Goal: Information Seeking & Learning: Learn about a topic

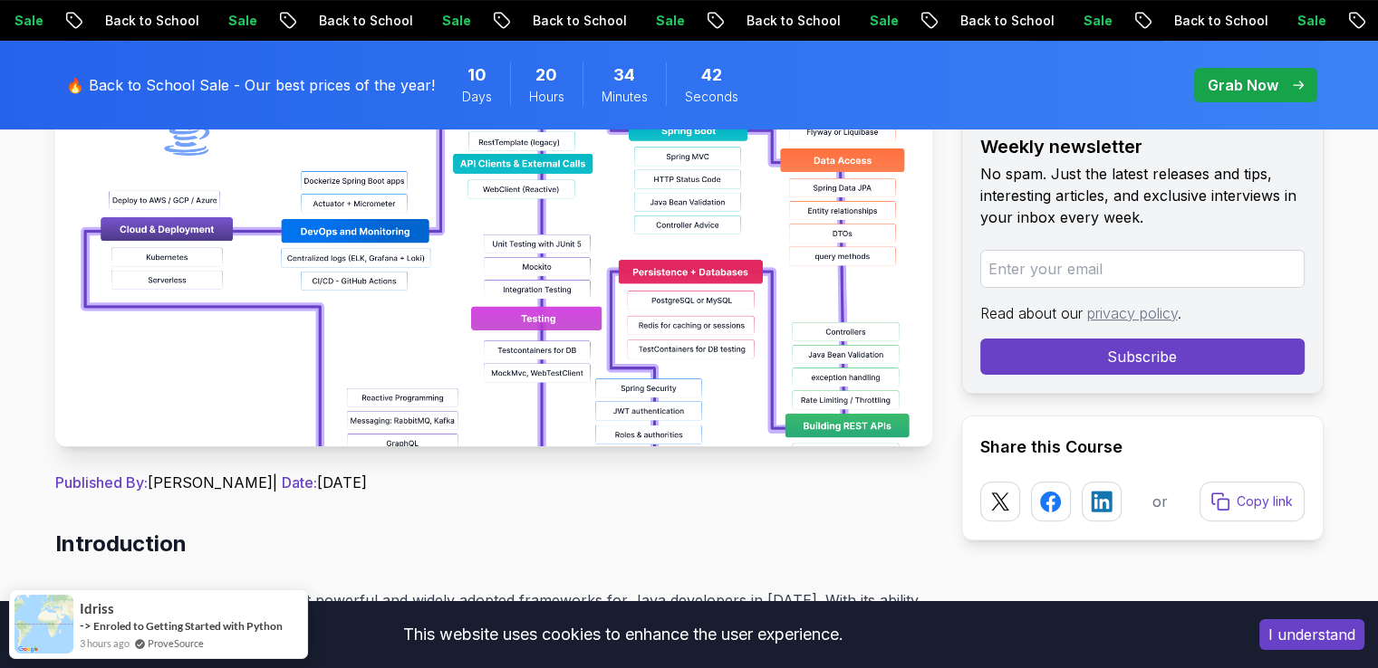
scroll to position [362, 0]
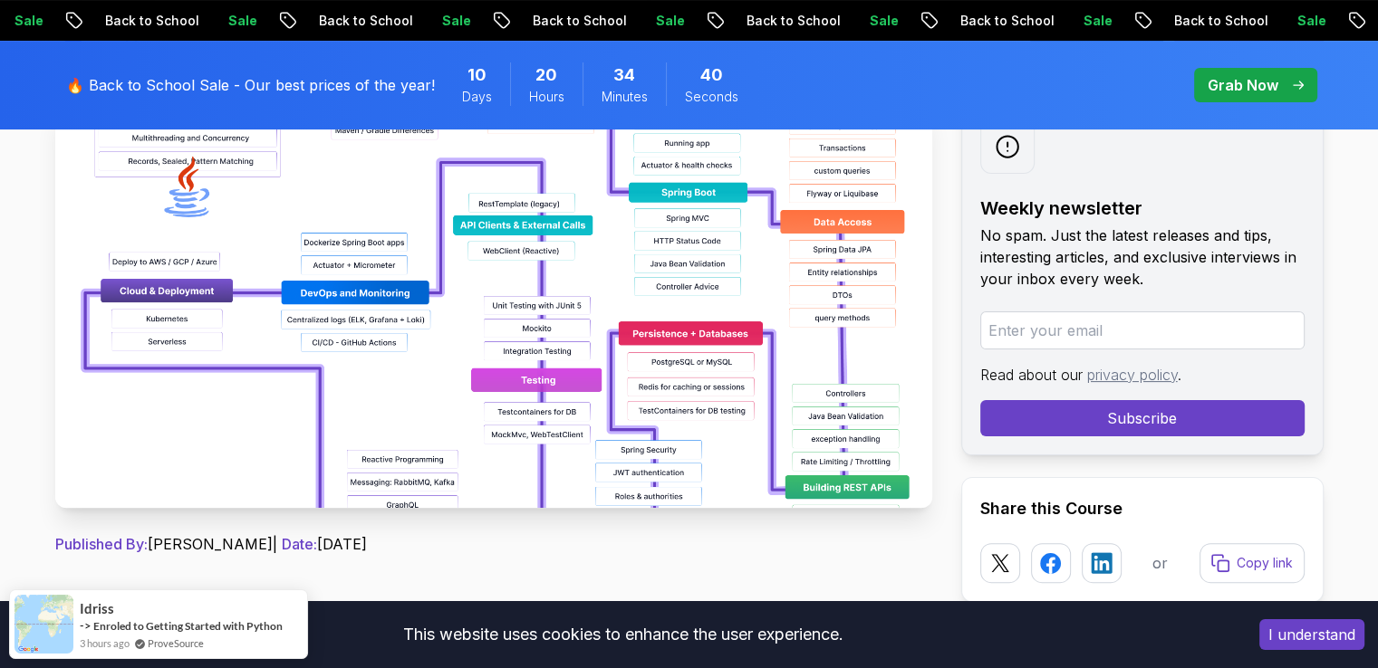
click at [1275, 628] on button "I understand" at bounding box center [1311, 635] width 105 height 31
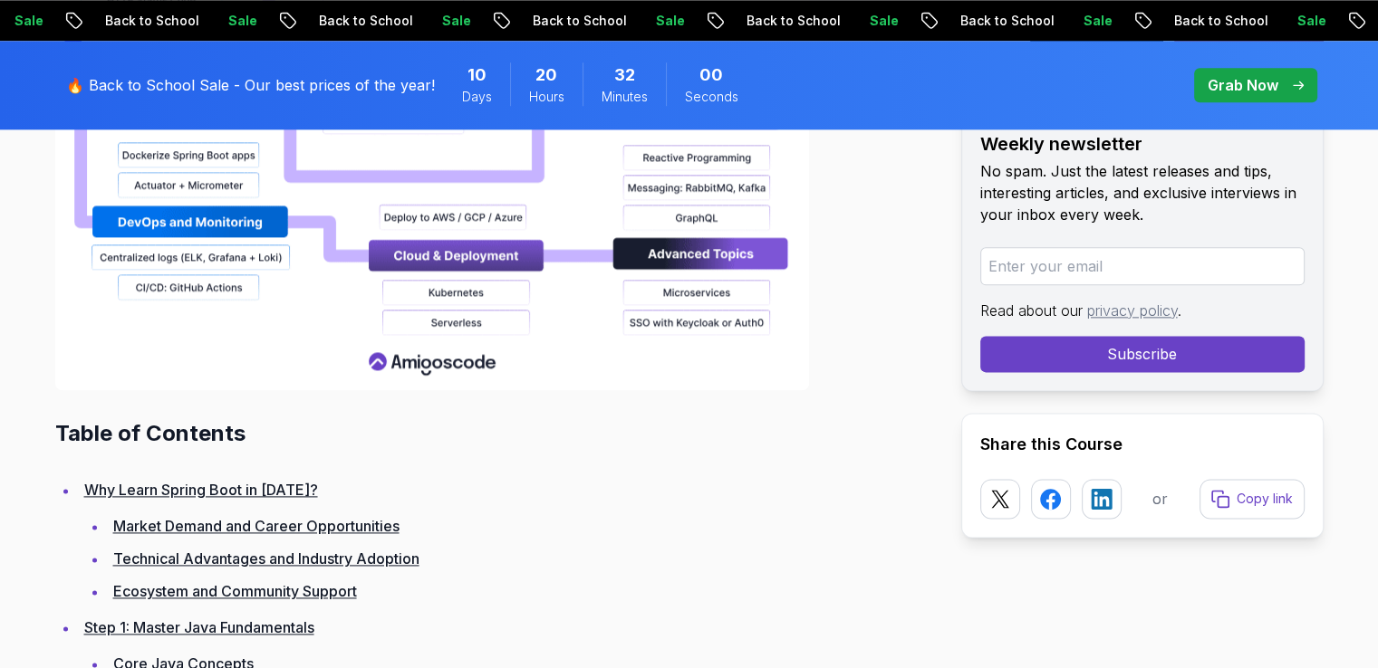
scroll to position [2294, 0]
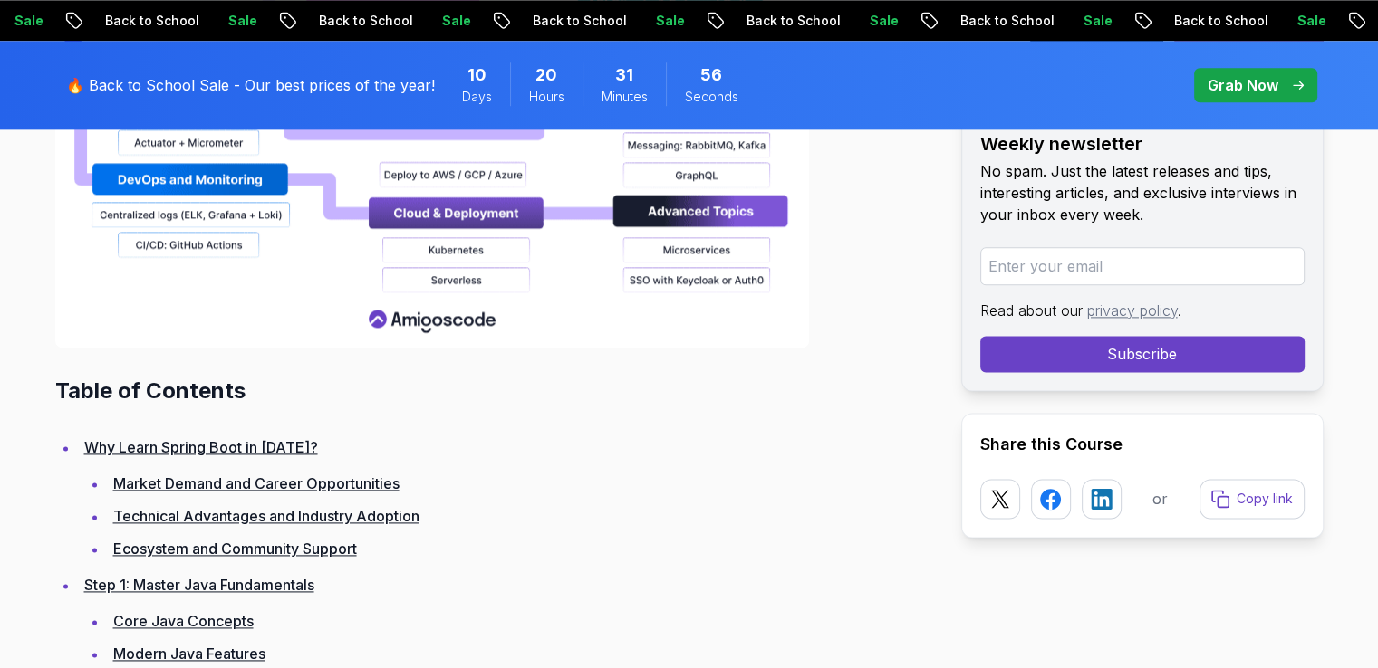
click at [176, 445] on link "Why Learn Spring Boot in 2025?" at bounding box center [201, 447] width 234 height 18
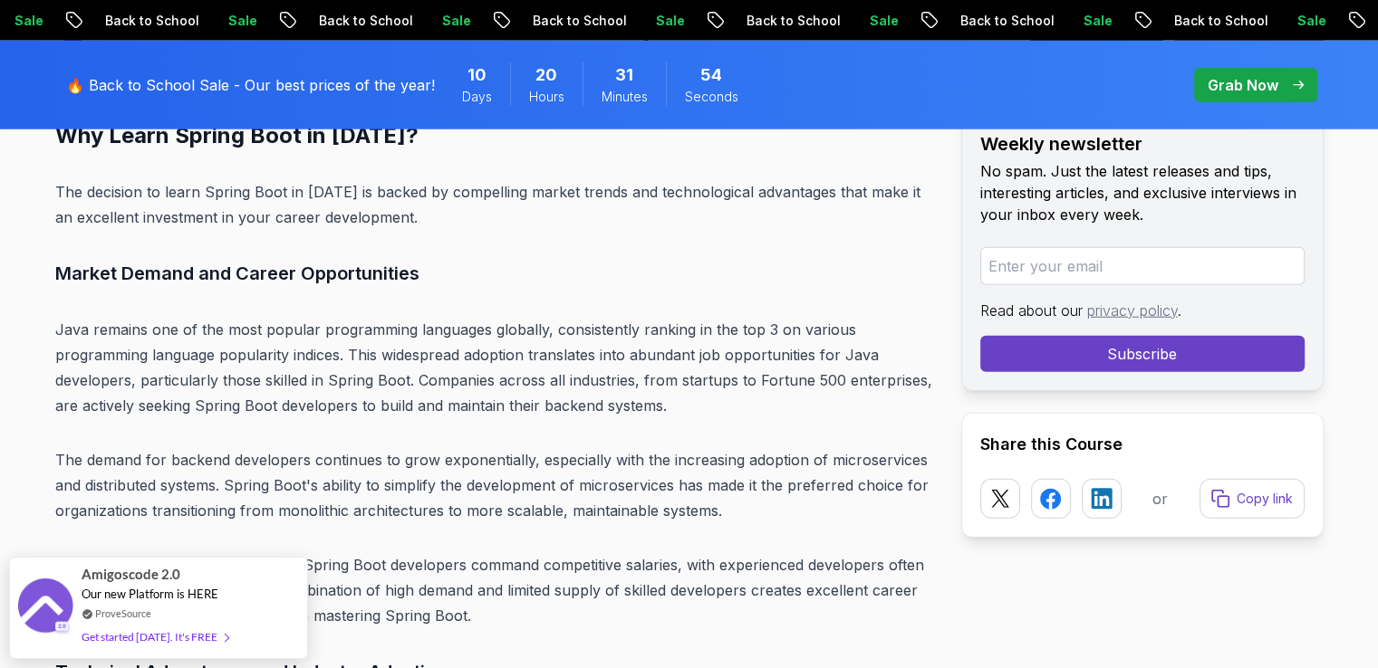
scroll to position [4657, 0]
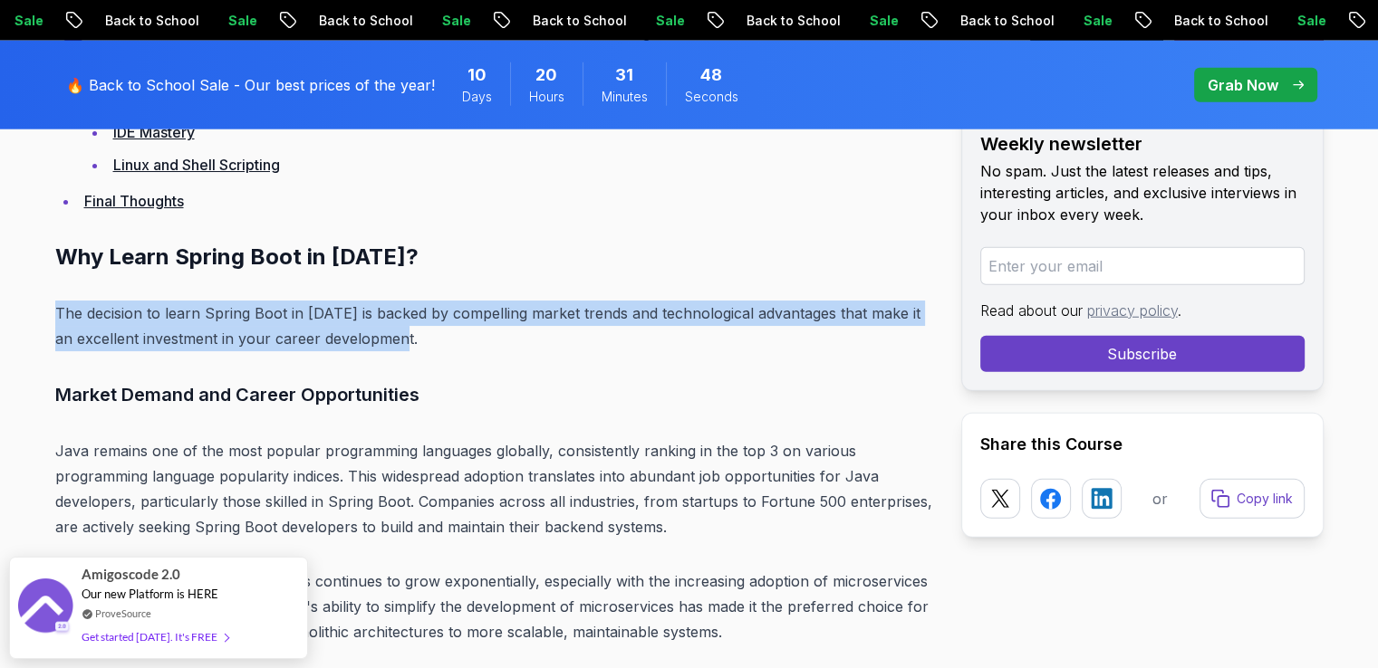
drag, startPoint x: 432, startPoint y: 346, endPoint x: 33, endPoint y: 312, distance: 400.9
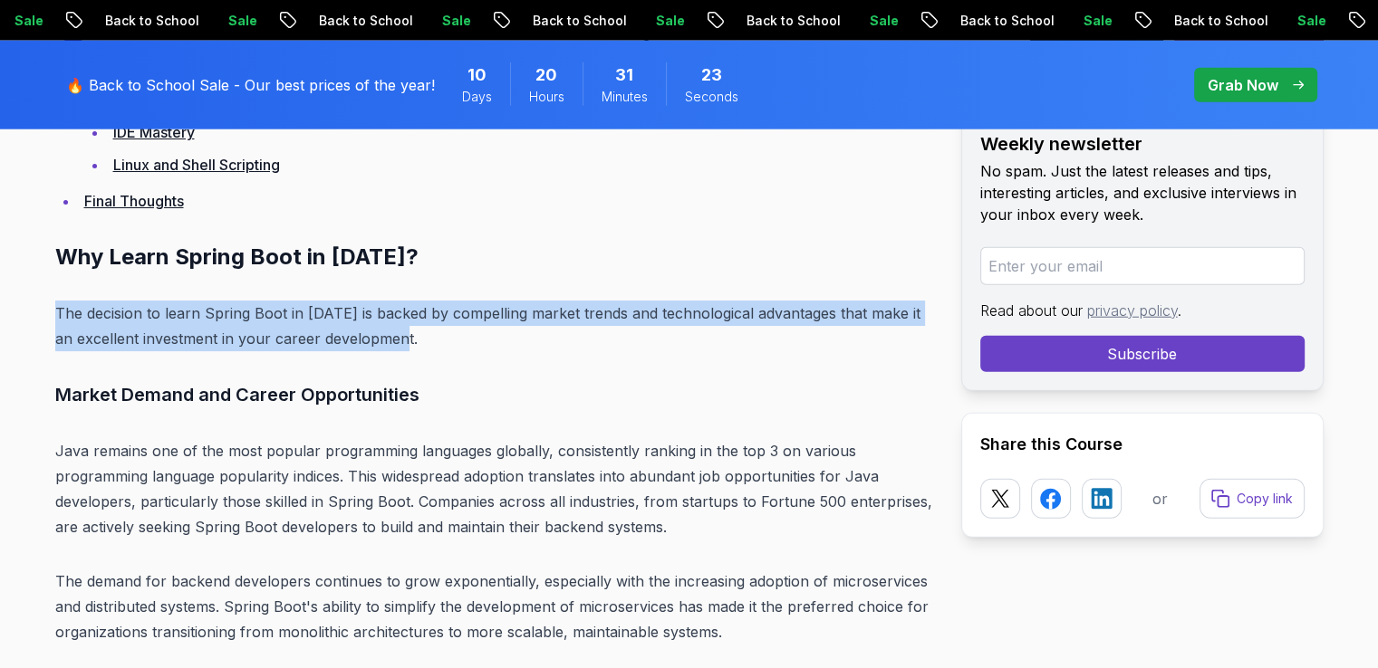
click at [663, 301] on p "The decision to learn Spring Boot in 2025 is backed by compelling market trends…" at bounding box center [493, 326] width 877 height 51
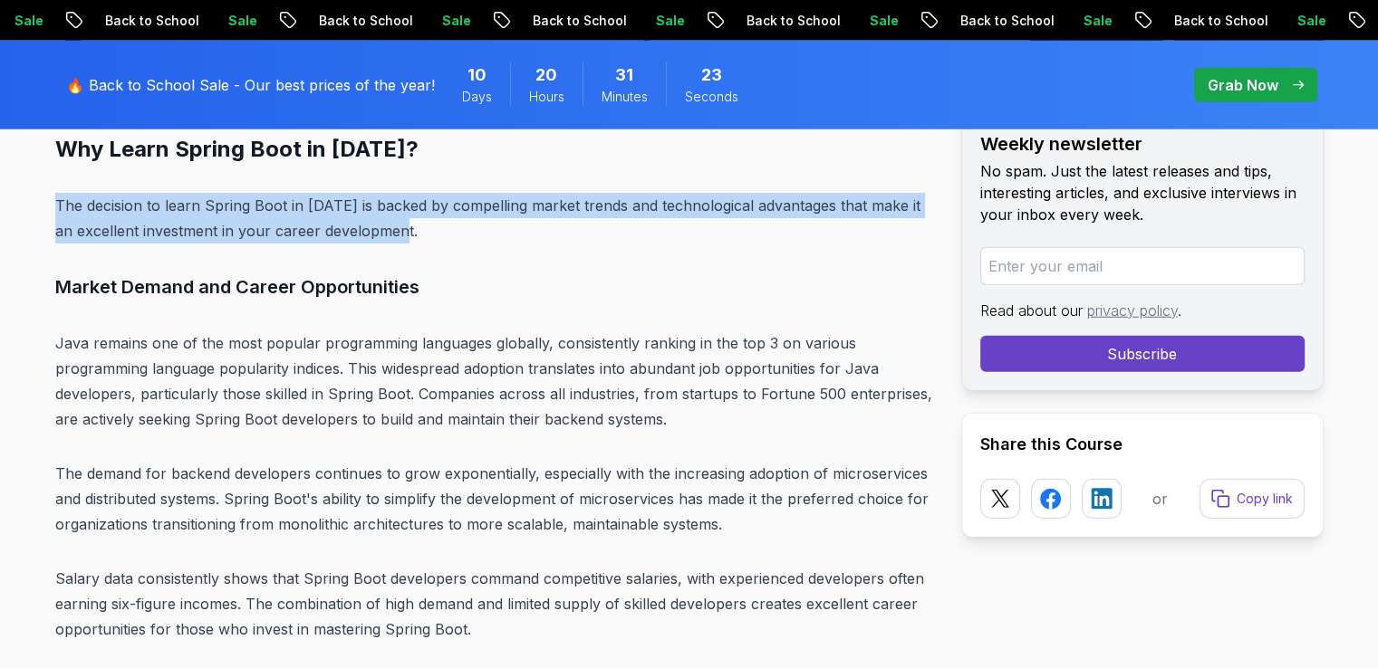
scroll to position [4778, 0]
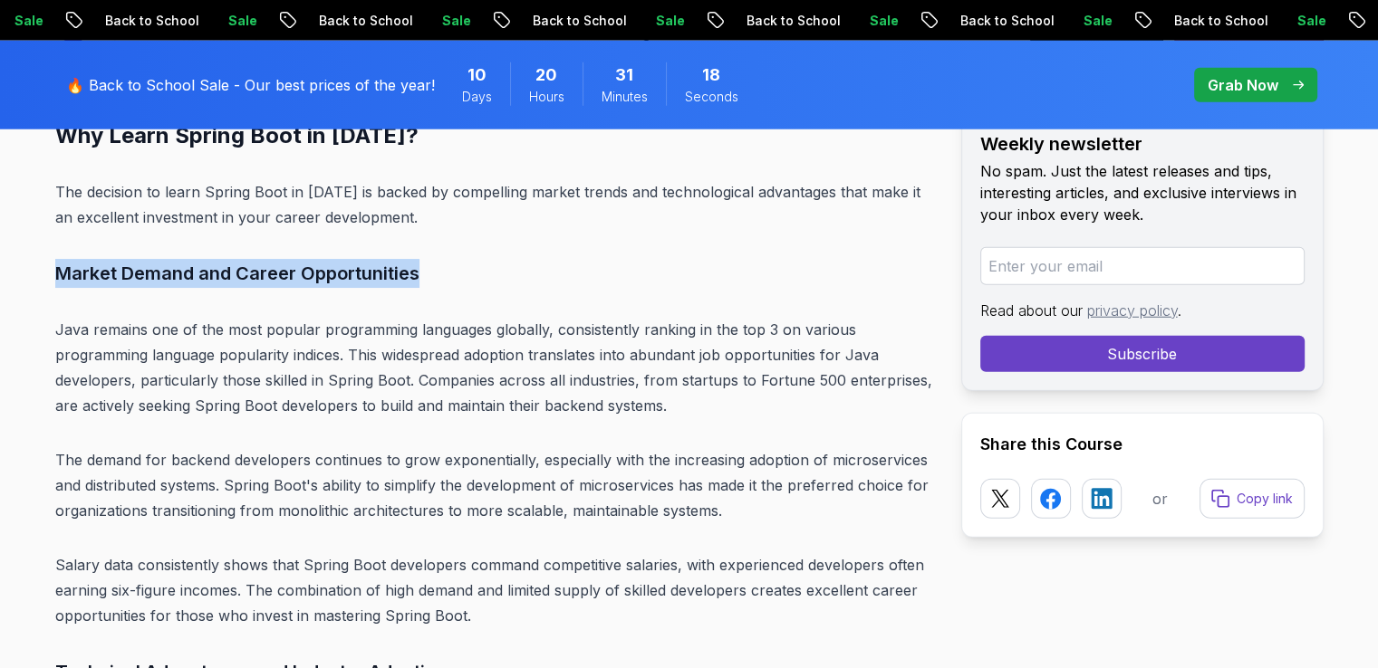
drag, startPoint x: 54, startPoint y: 274, endPoint x: 430, endPoint y: 270, distance: 375.9
click at [430, 270] on h3 "Market Demand and Career Opportunities" at bounding box center [493, 273] width 877 height 29
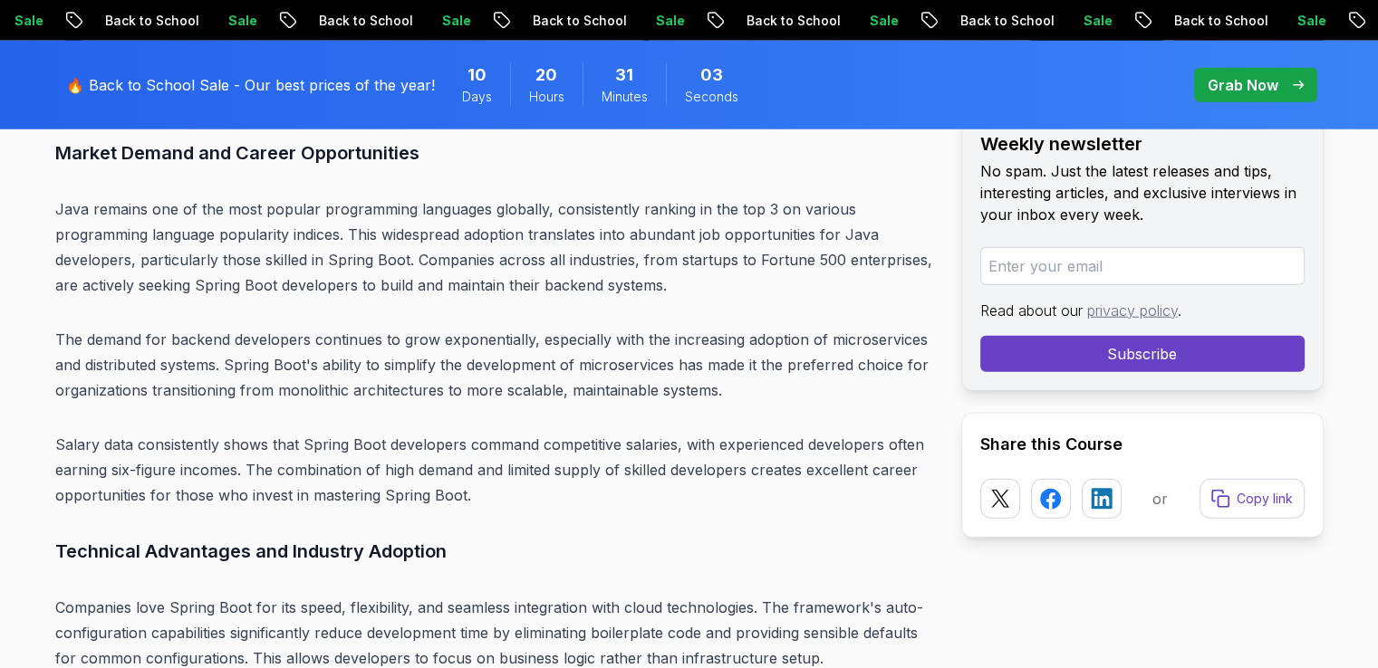
click at [65, 200] on p "Java remains one of the most popular programming languages globally, consistent…" at bounding box center [493, 247] width 877 height 101
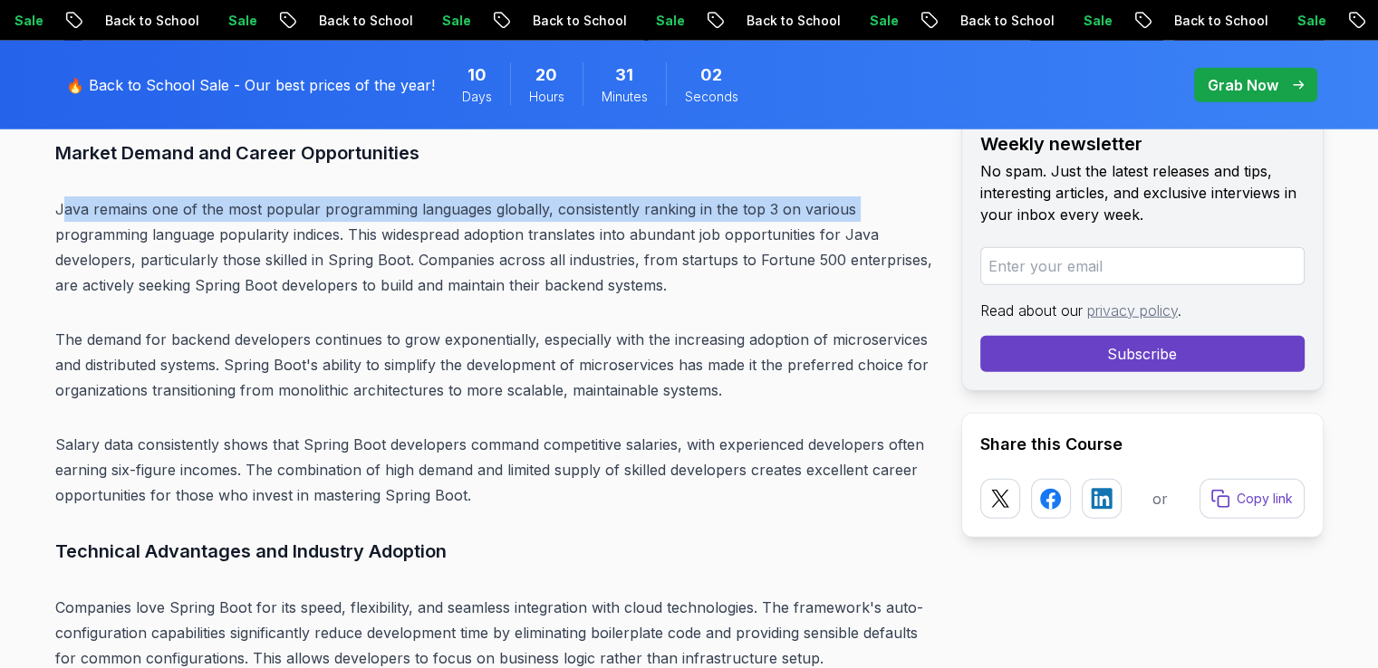
drag, startPoint x: 62, startPoint y: 194, endPoint x: 52, endPoint y: 230, distance: 37.8
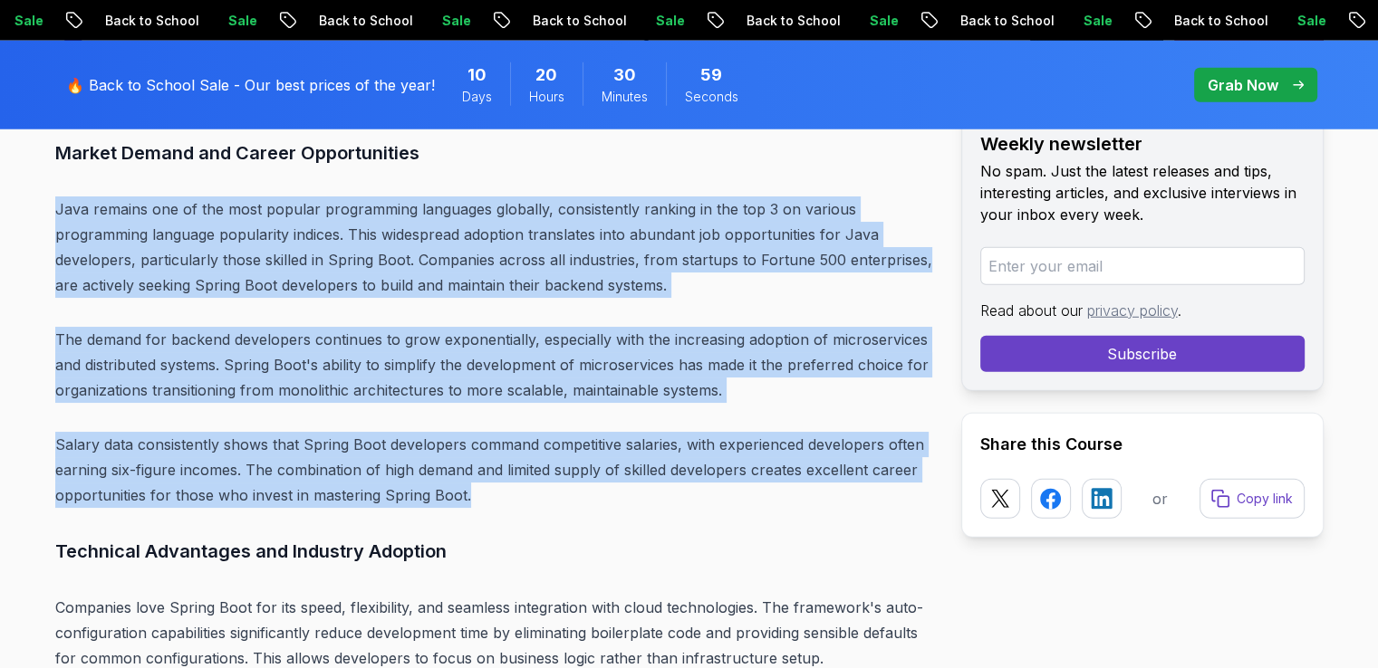
drag, startPoint x: 55, startPoint y: 207, endPoint x: 468, endPoint y: 489, distance: 500.5
click at [754, 381] on p "The demand for backend developers continues to grow exponentially, especially w…" at bounding box center [493, 365] width 877 height 76
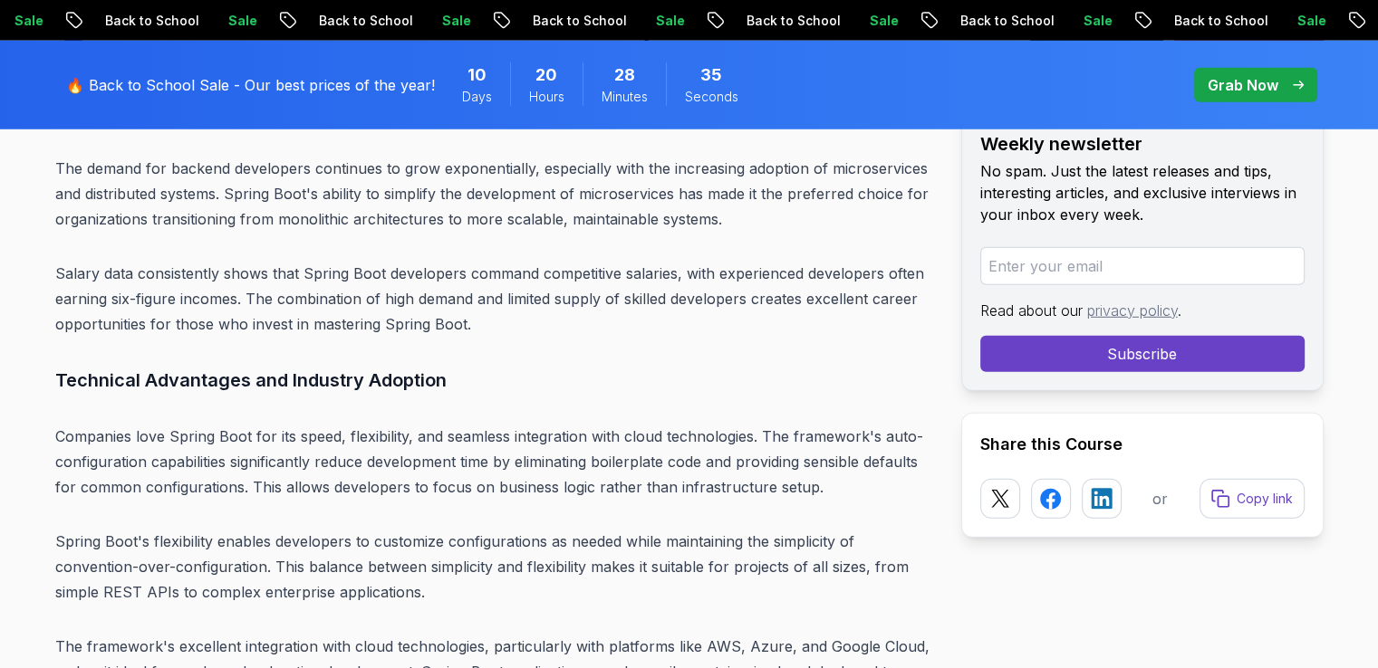
scroll to position [5140, 0]
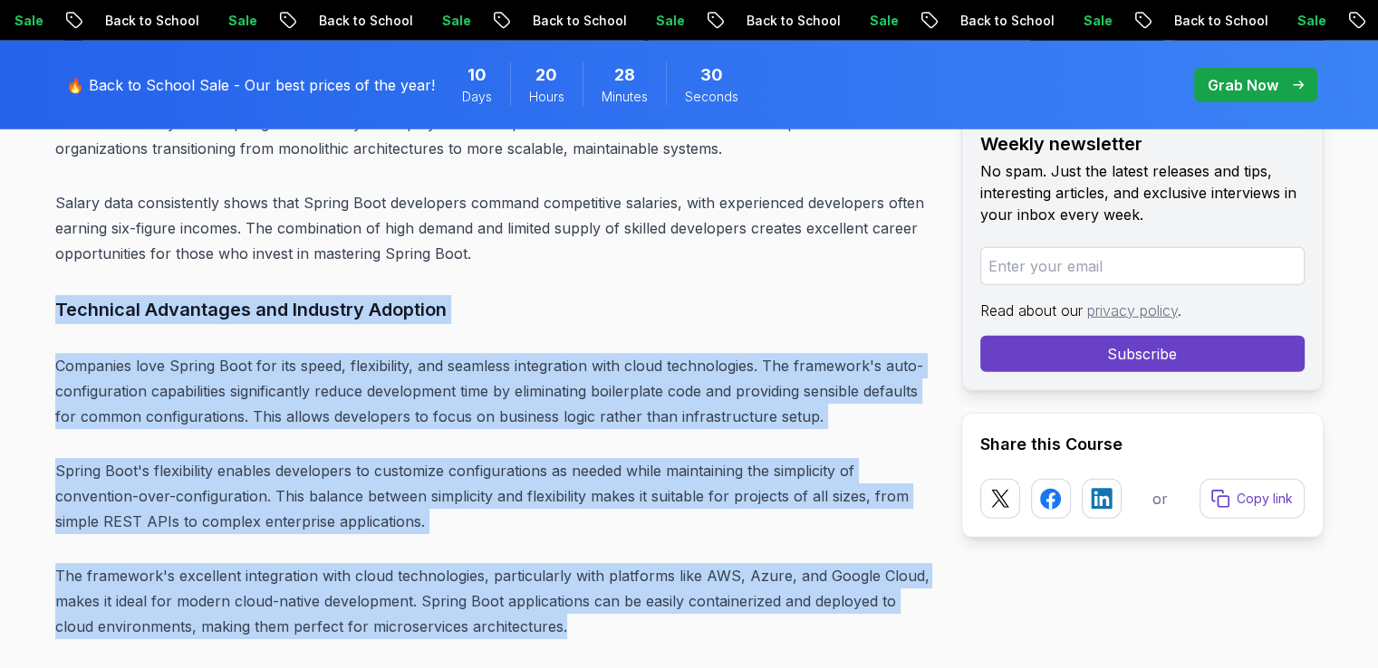
drag, startPoint x: 49, startPoint y: 298, endPoint x: 562, endPoint y: 625, distance: 608.8
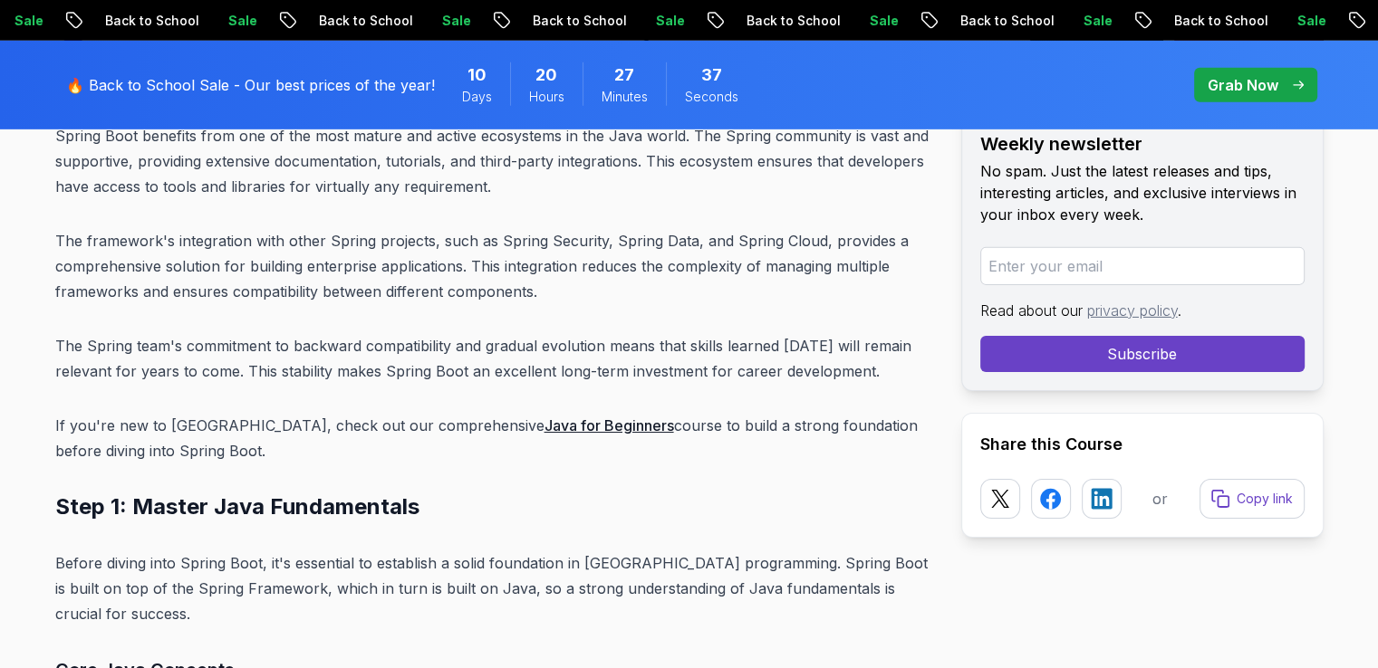
scroll to position [5623, 0]
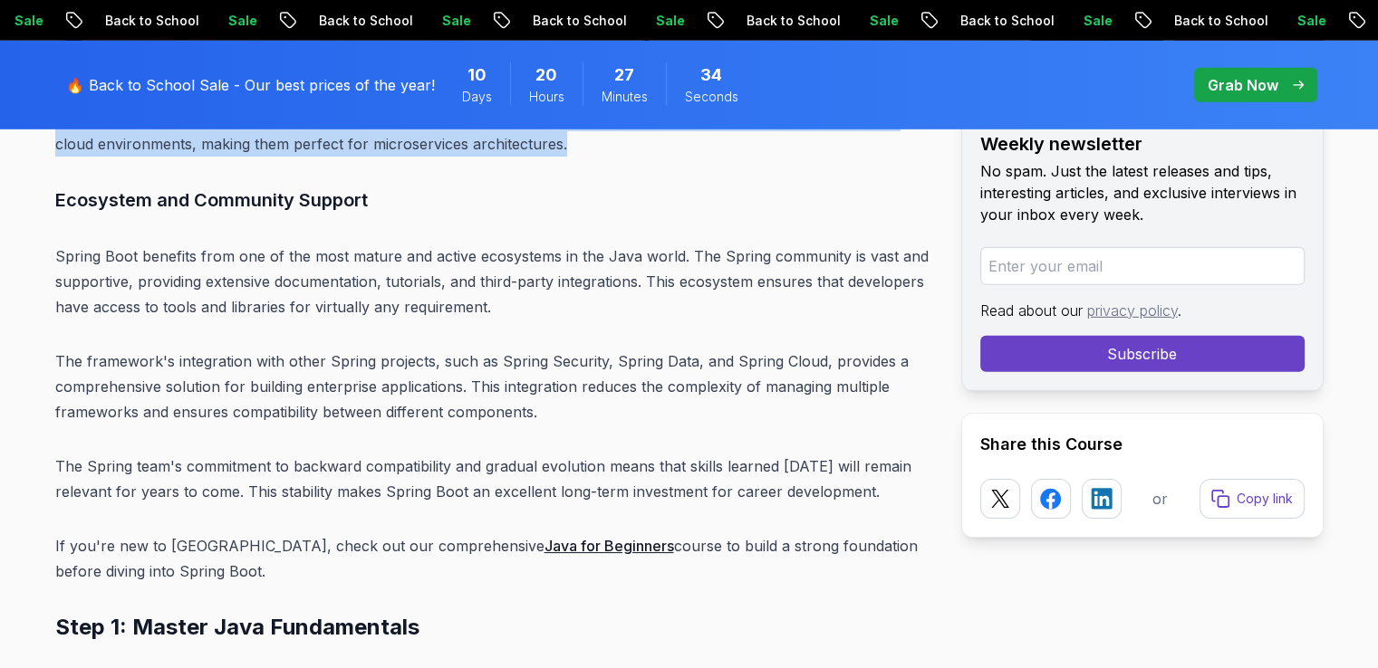
drag, startPoint x: 58, startPoint y: 204, endPoint x: 159, endPoint y: 572, distance: 382.1
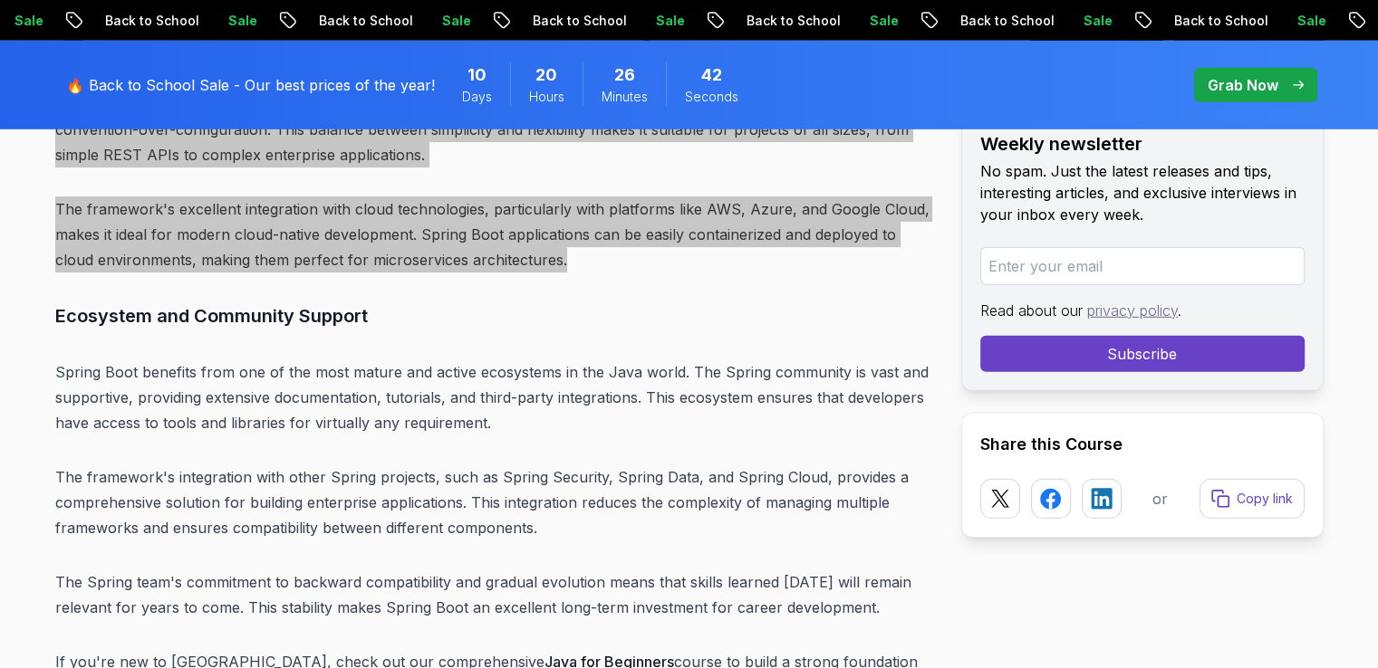
scroll to position [5503, 0]
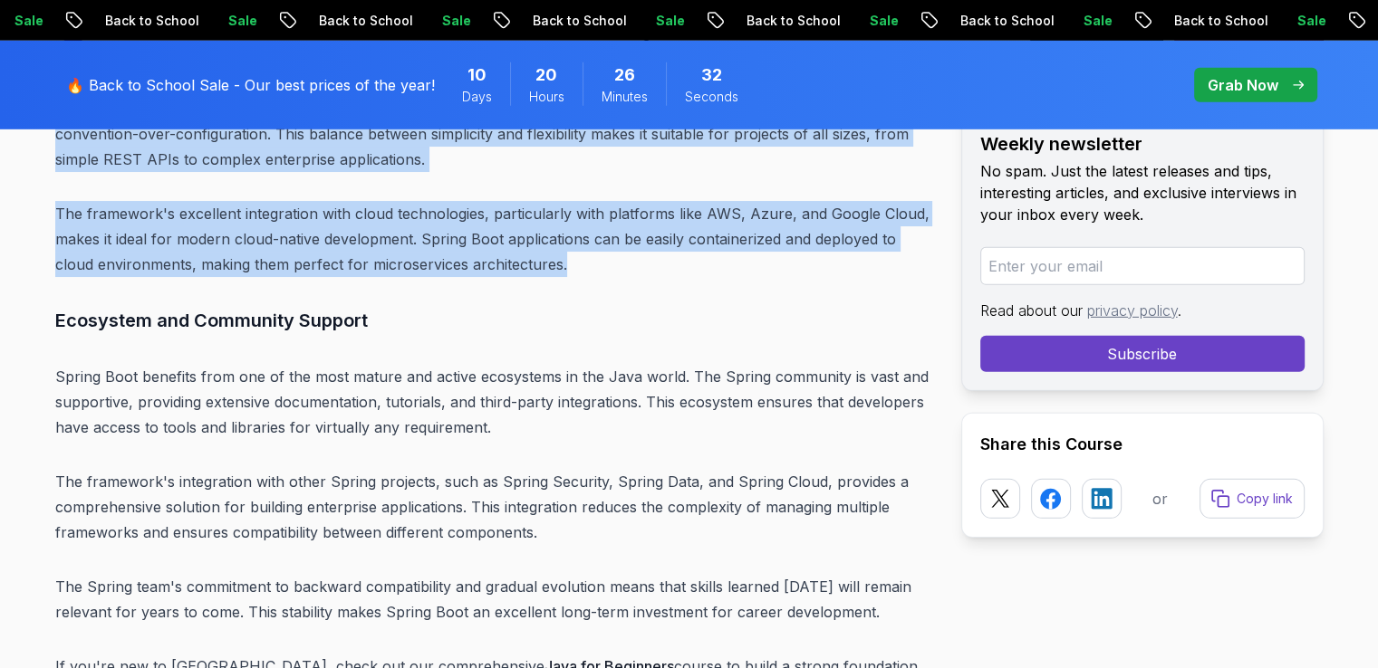
click at [325, 485] on p "The framework's integration with other Spring projects, such as Spring Security…" at bounding box center [493, 507] width 877 height 76
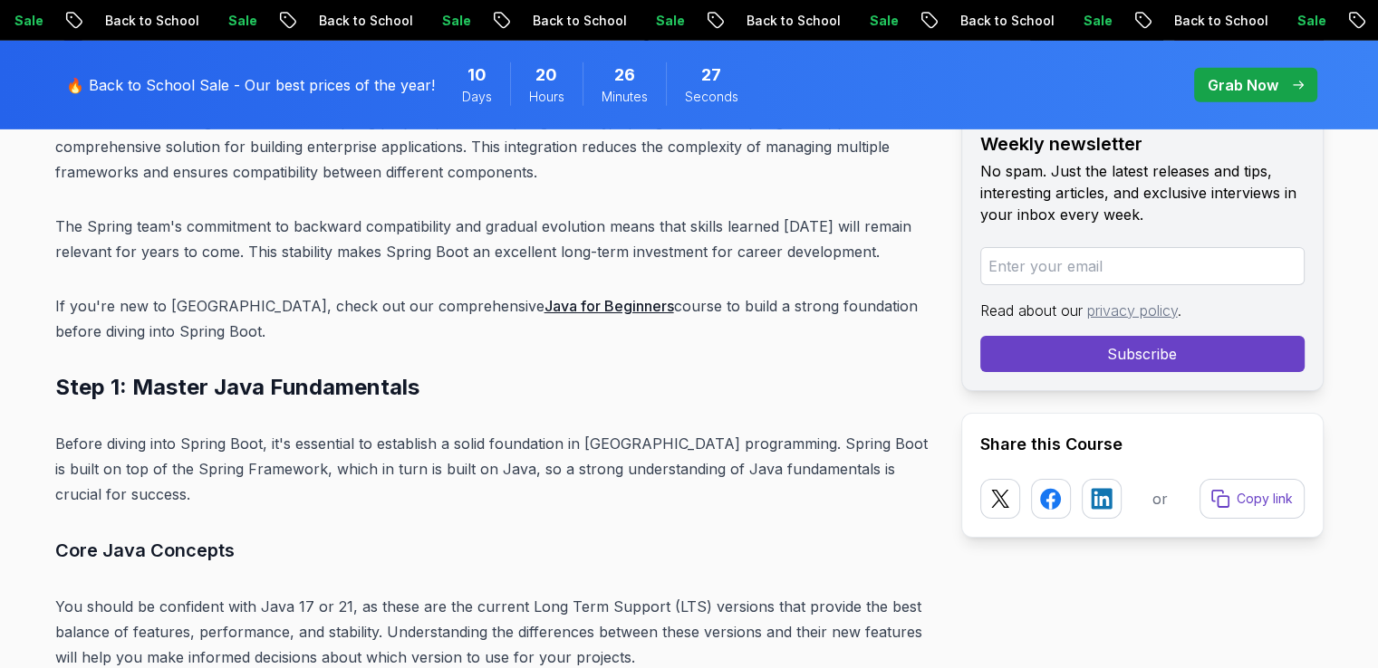
scroll to position [5865, 0]
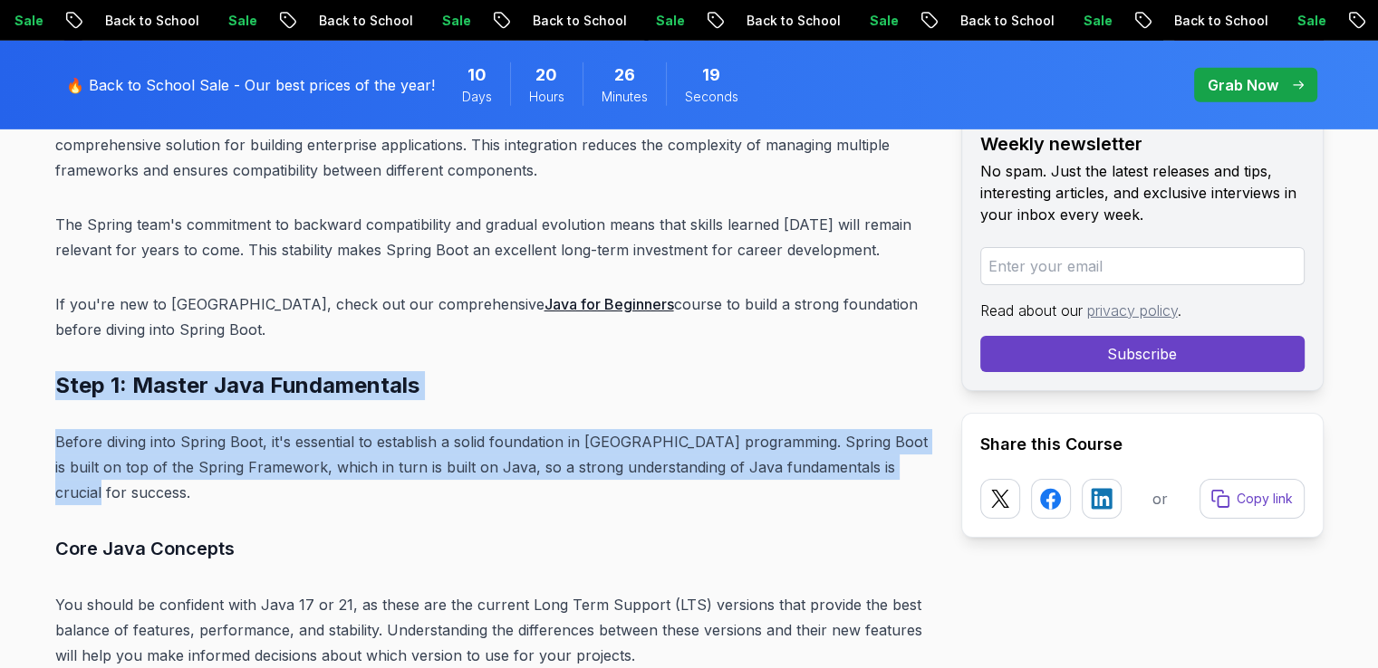
drag, startPoint x: 39, startPoint y: 367, endPoint x: 907, endPoint y: 460, distance: 872.8
click at [277, 384] on h2 "Step 1: Master Java Fundamentals" at bounding box center [493, 385] width 877 height 29
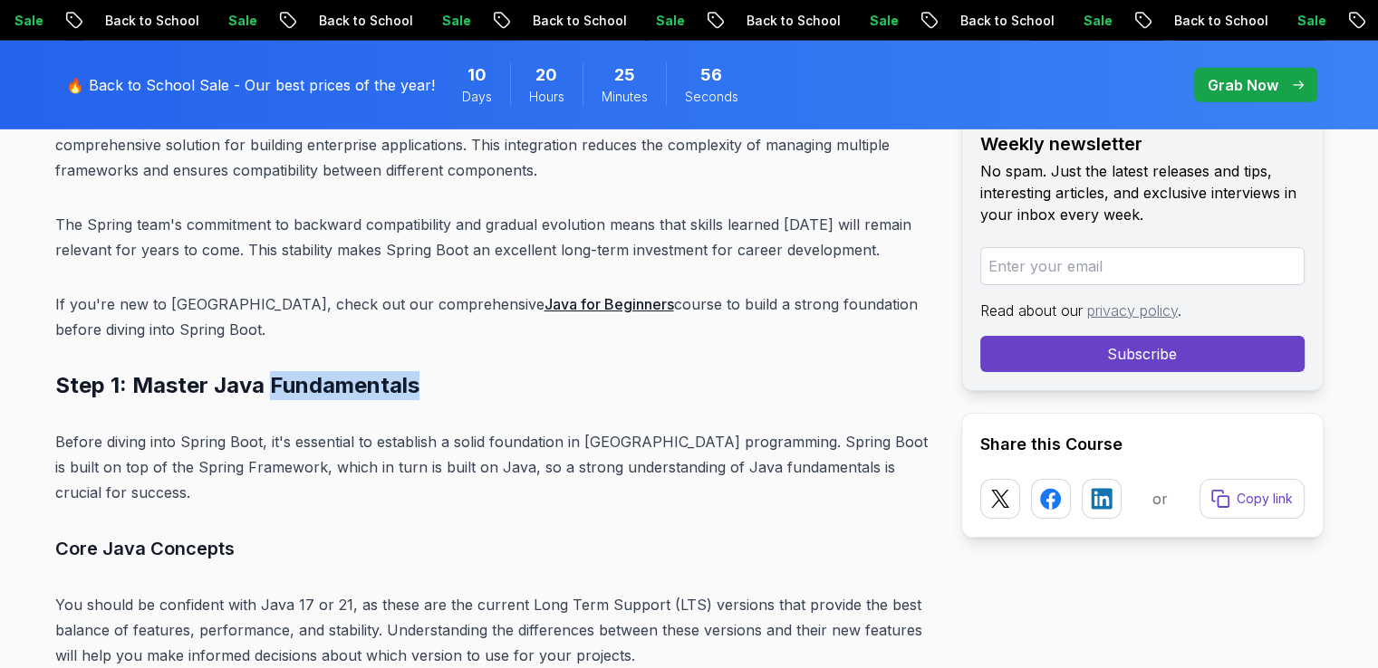
click at [277, 384] on h2 "Step 1: Master Java Fundamentals" at bounding box center [493, 385] width 877 height 29
click at [455, 534] on h3 "Core Java Concepts" at bounding box center [493, 548] width 877 height 29
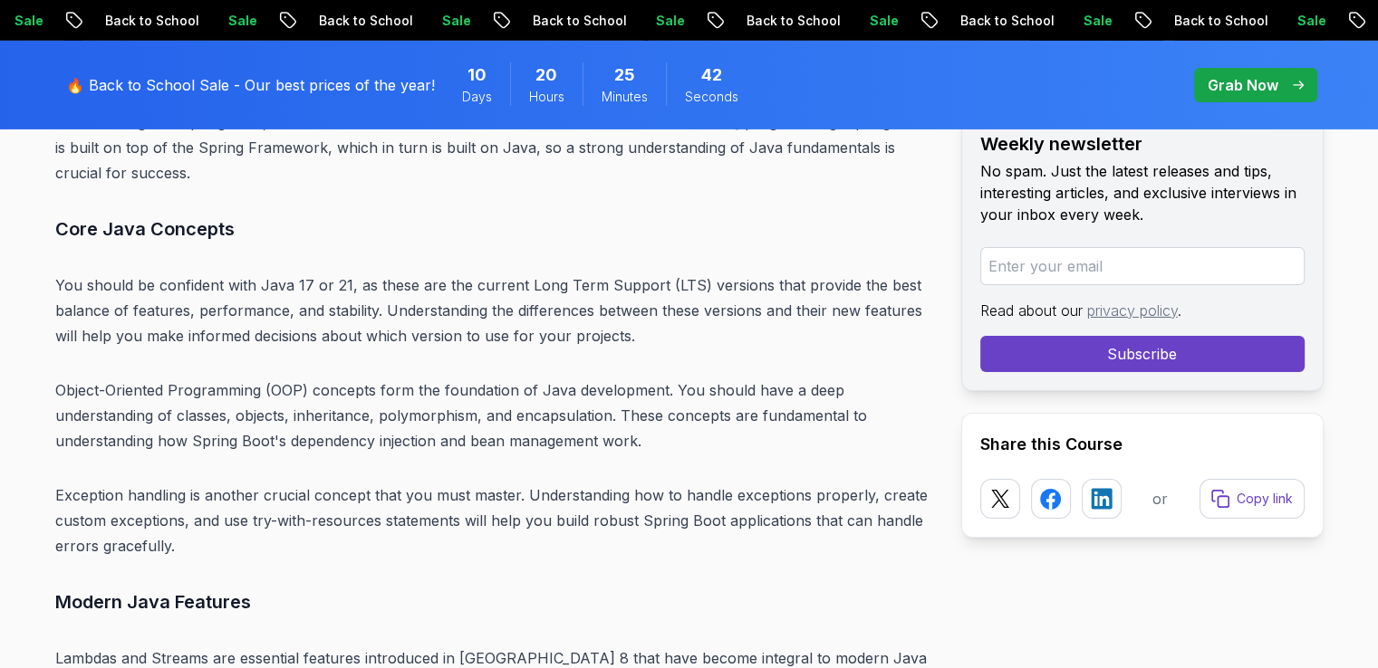
scroll to position [6227, 0]
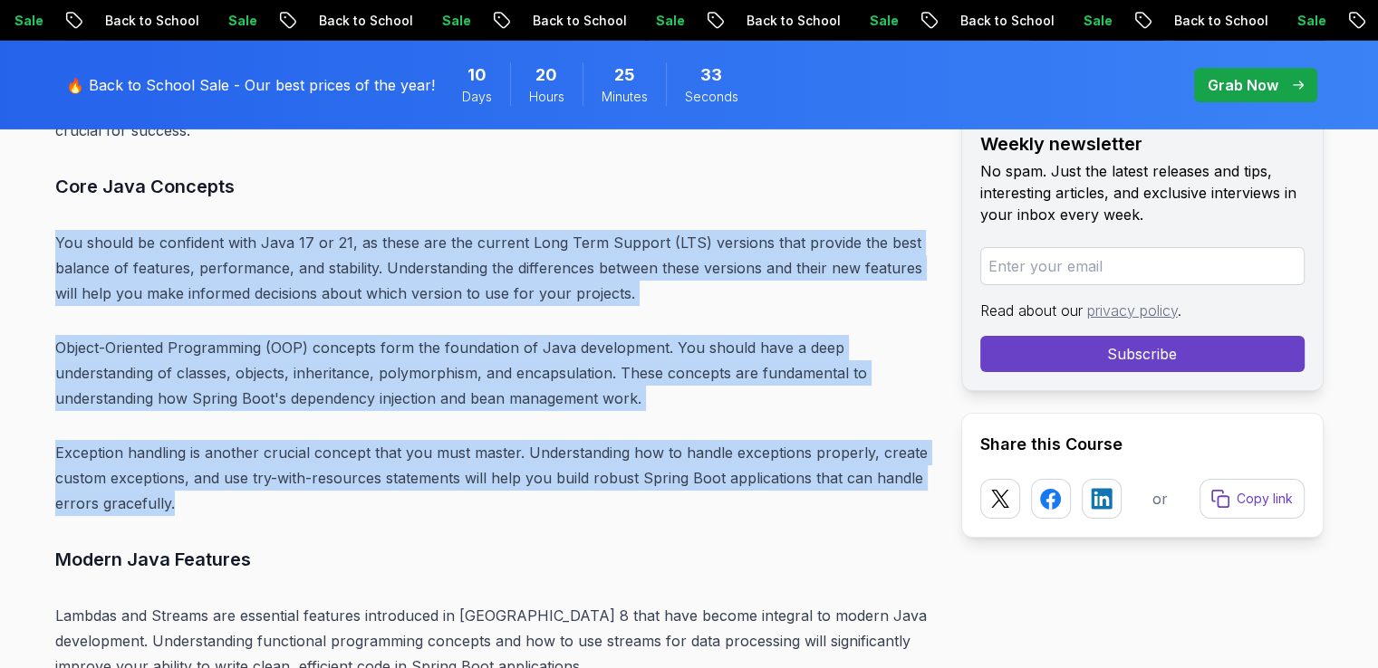
drag, startPoint x: 200, startPoint y: 482, endPoint x: 53, endPoint y: 223, distance: 297.7
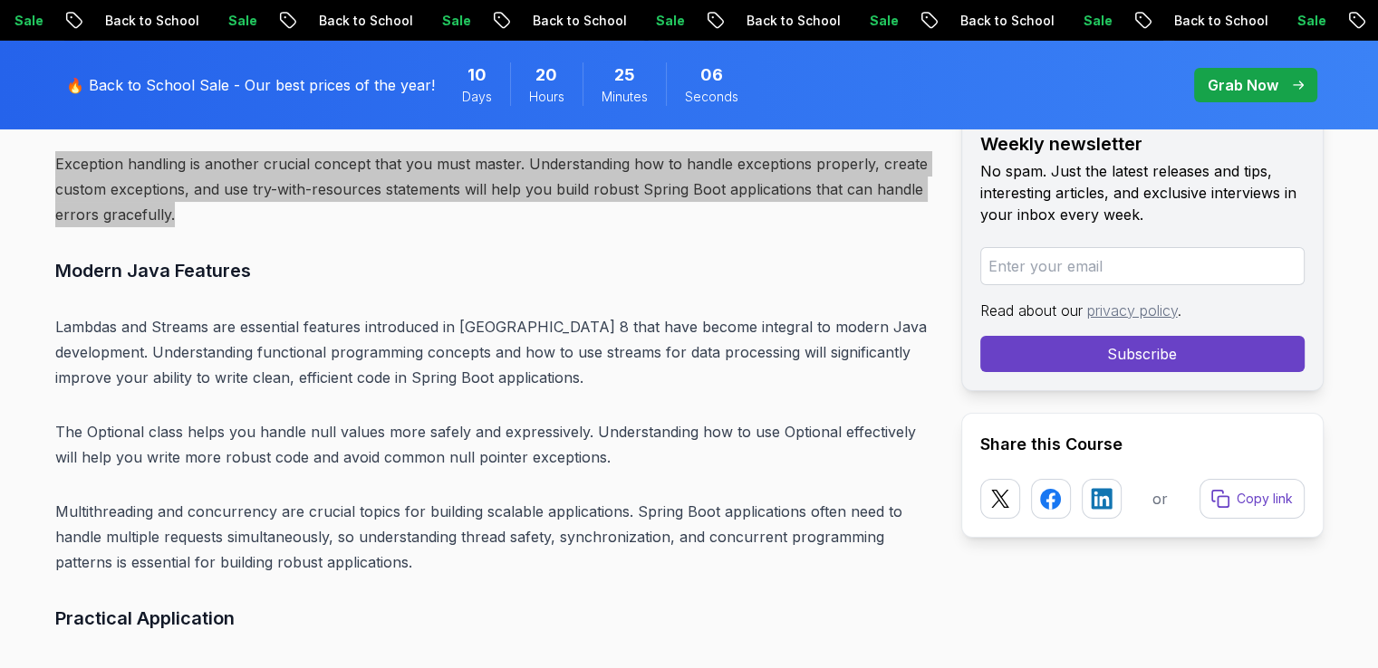
scroll to position [6590, 0]
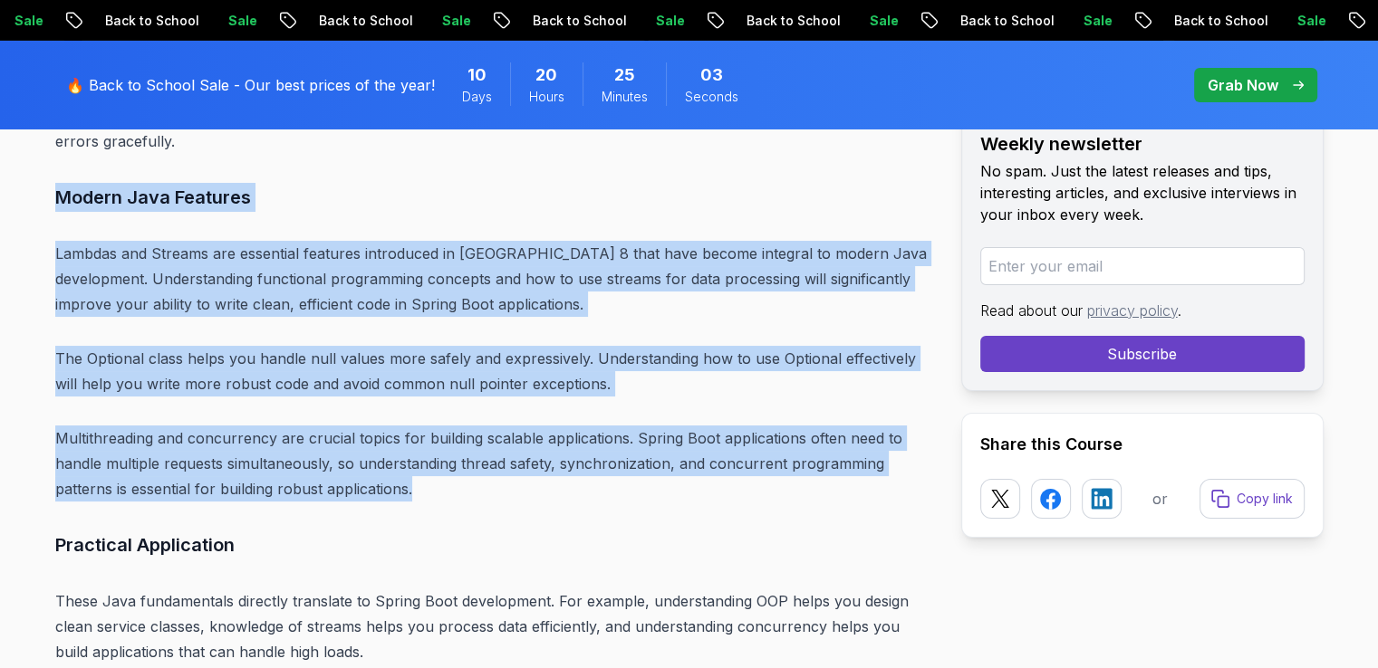
drag, startPoint x: 417, startPoint y: 457, endPoint x: 29, endPoint y: 175, distance: 479.8
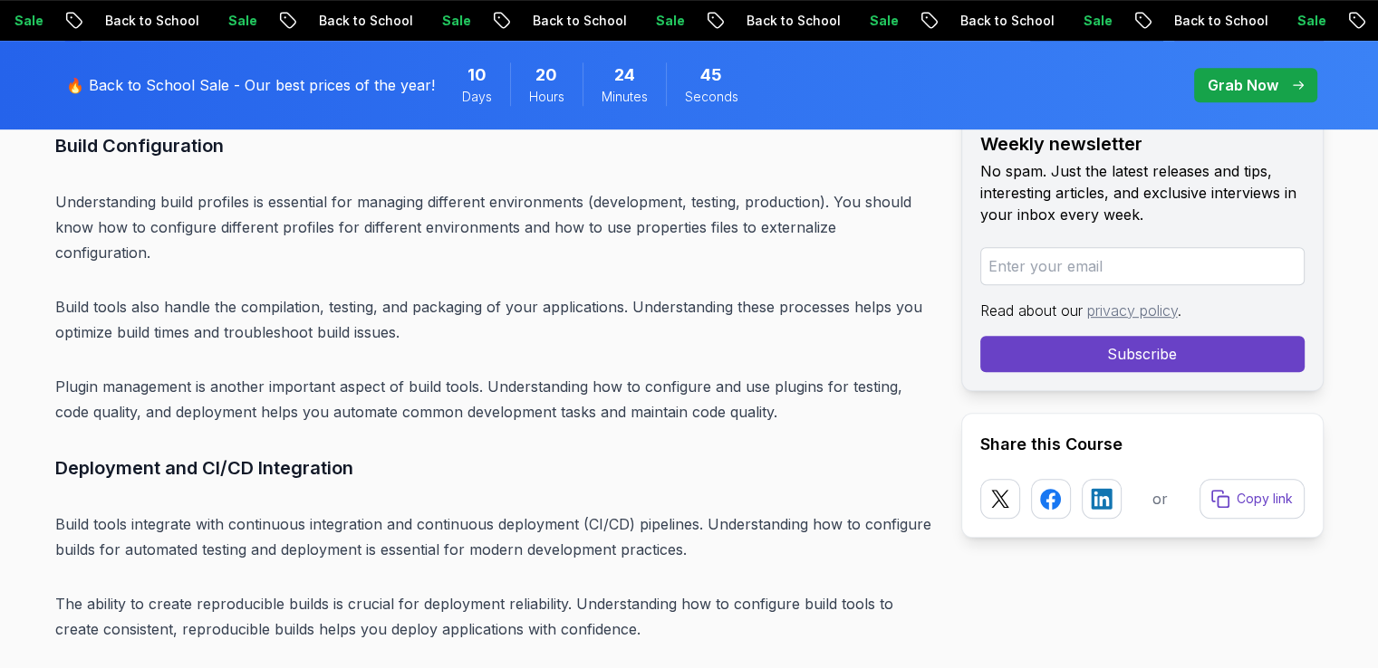
scroll to position [7918, 0]
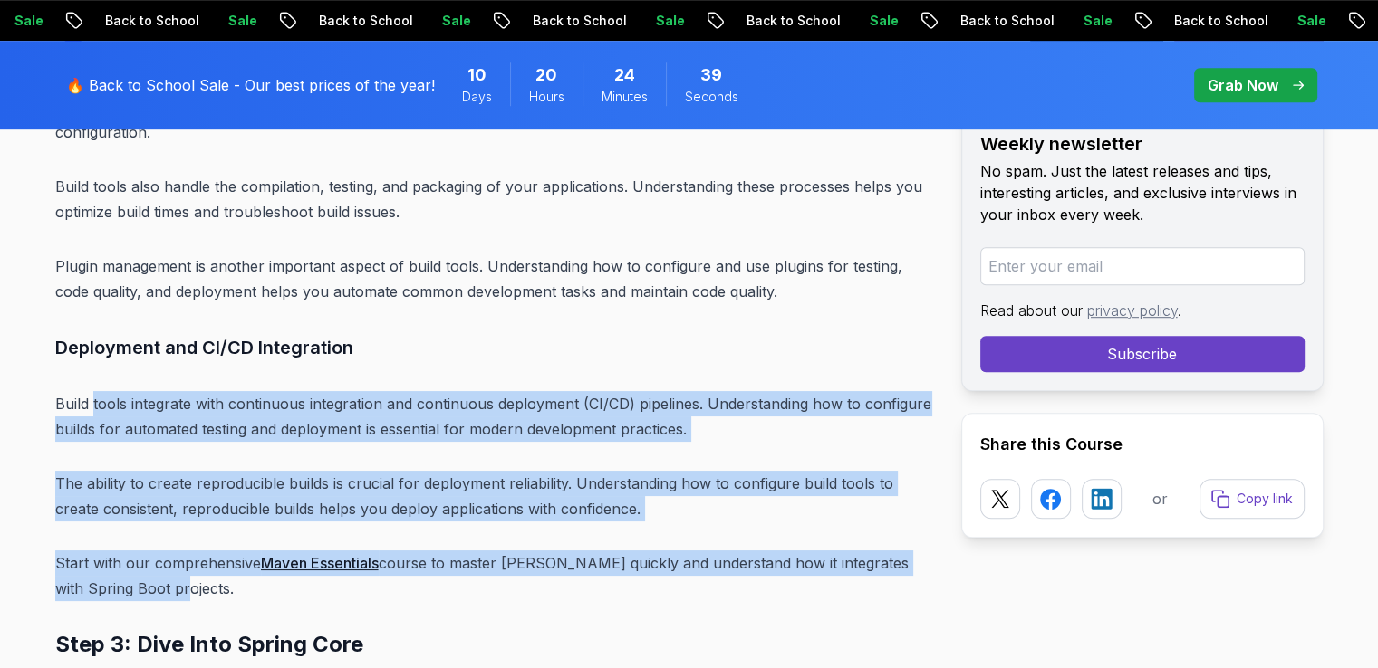
drag, startPoint x: 149, startPoint y: 536, endPoint x: 94, endPoint y: 312, distance: 230.2
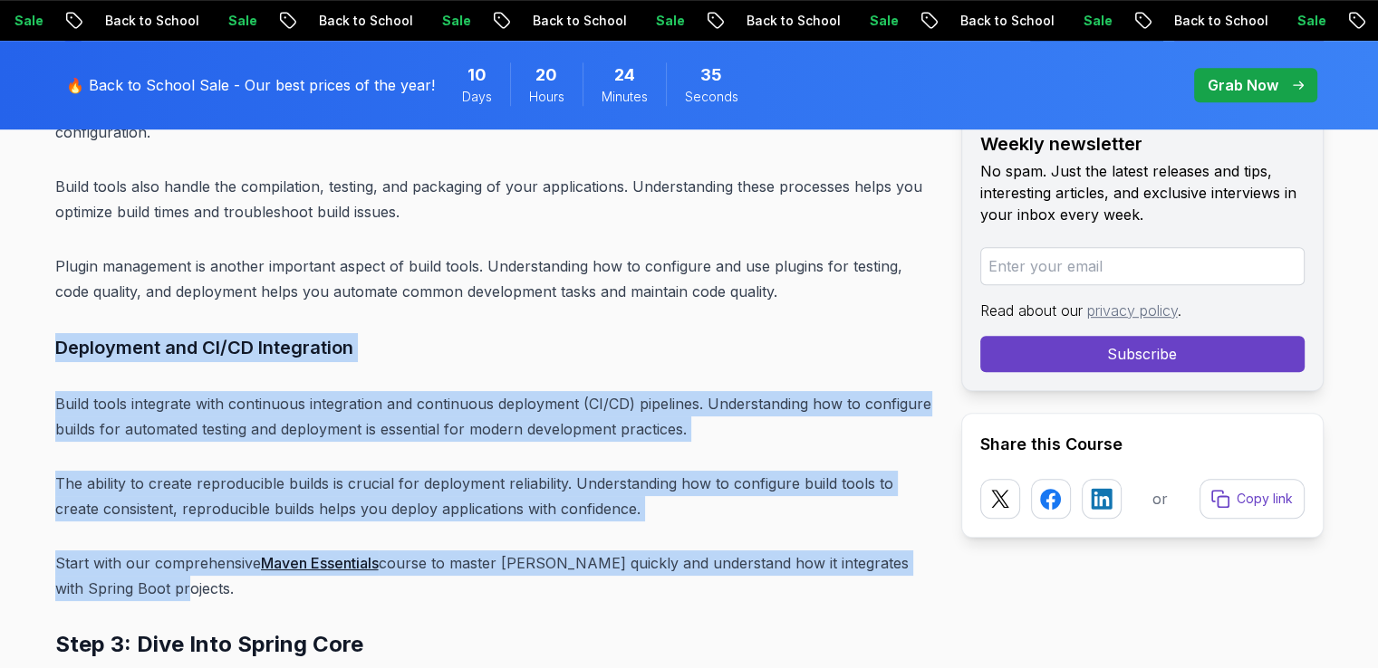
drag, startPoint x: 188, startPoint y: 537, endPoint x: 42, endPoint y: 294, distance: 283.7
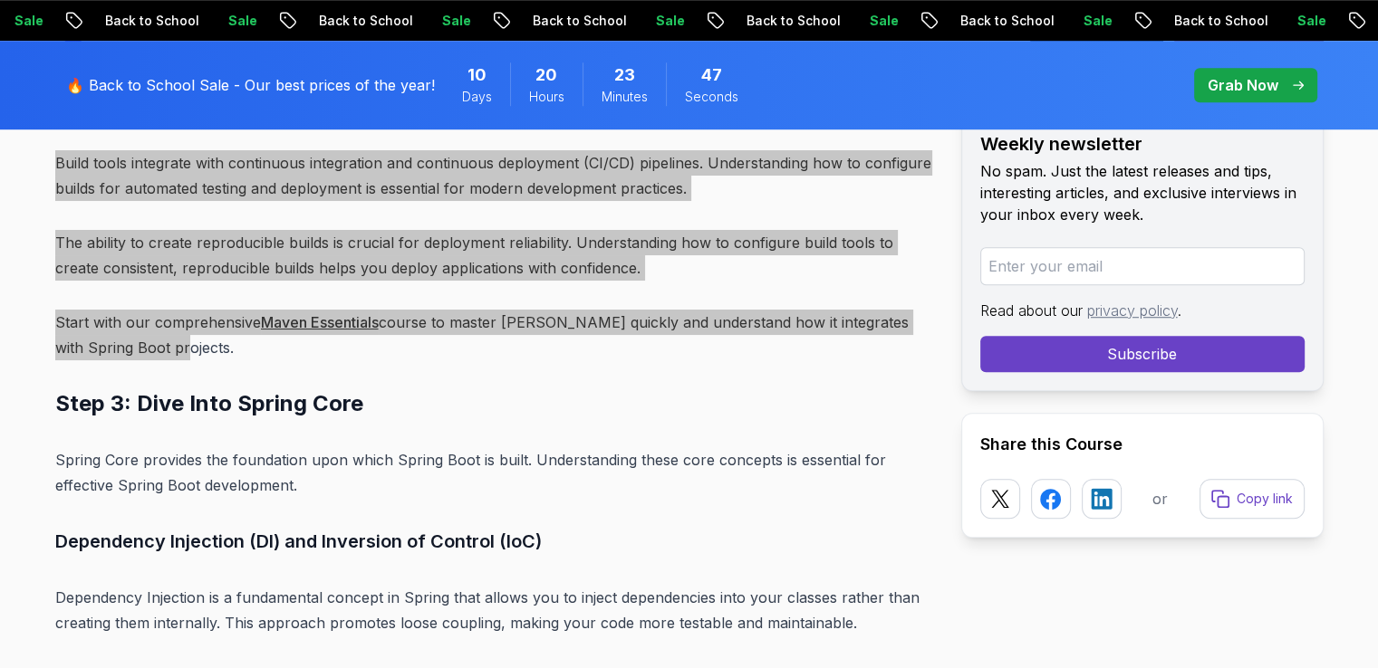
scroll to position [8159, 0]
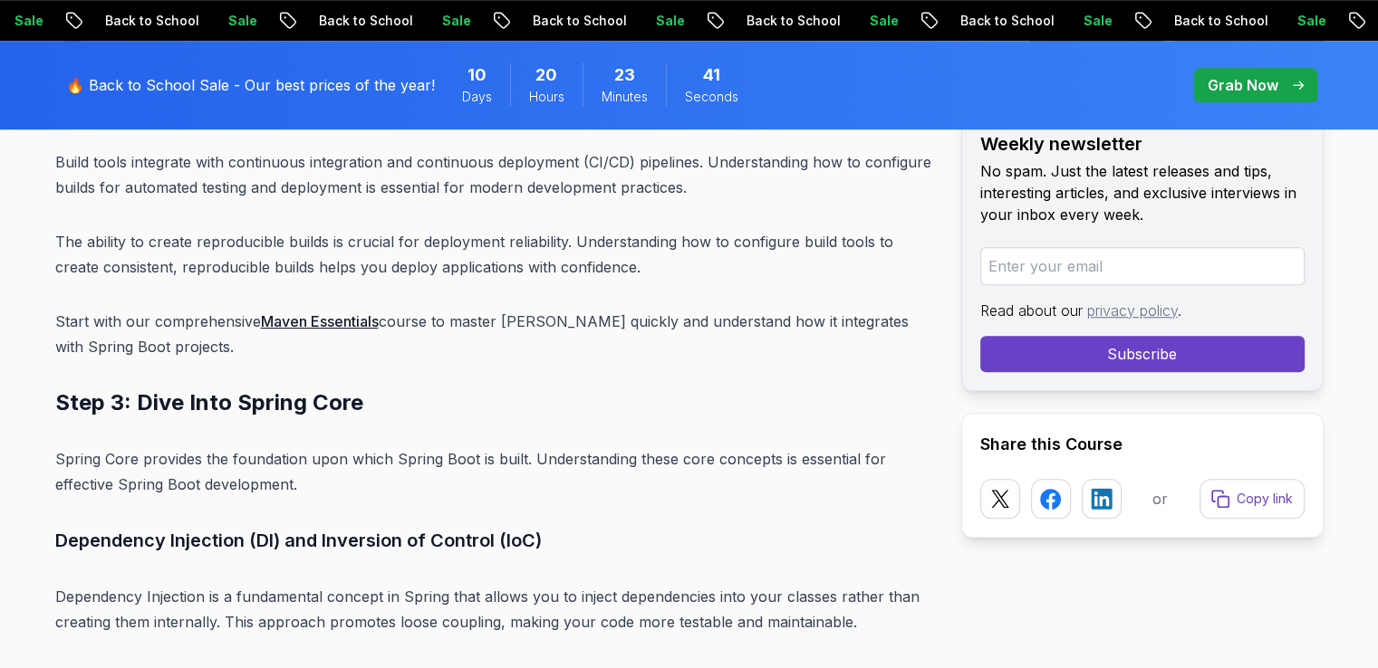
click at [361, 447] on p "Spring Core provides the foundation upon which Spring Boot is built. Understand…" at bounding box center [493, 472] width 877 height 51
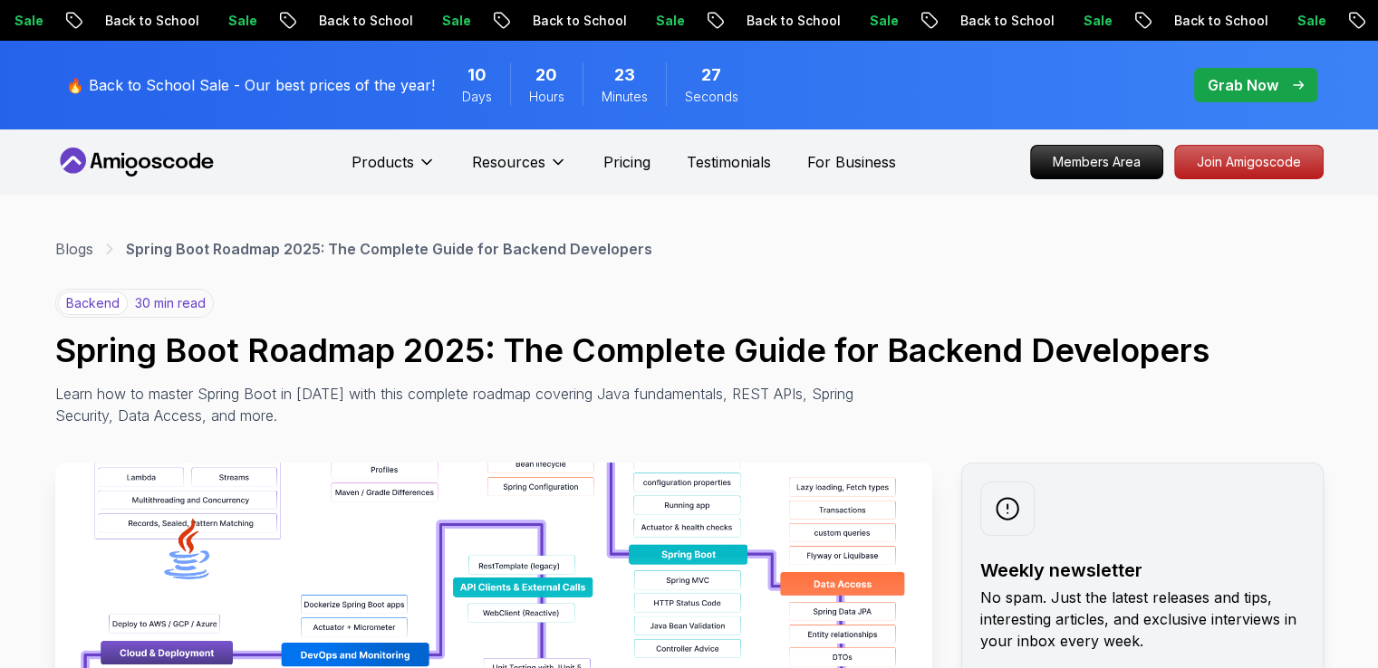
scroll to position [120, 0]
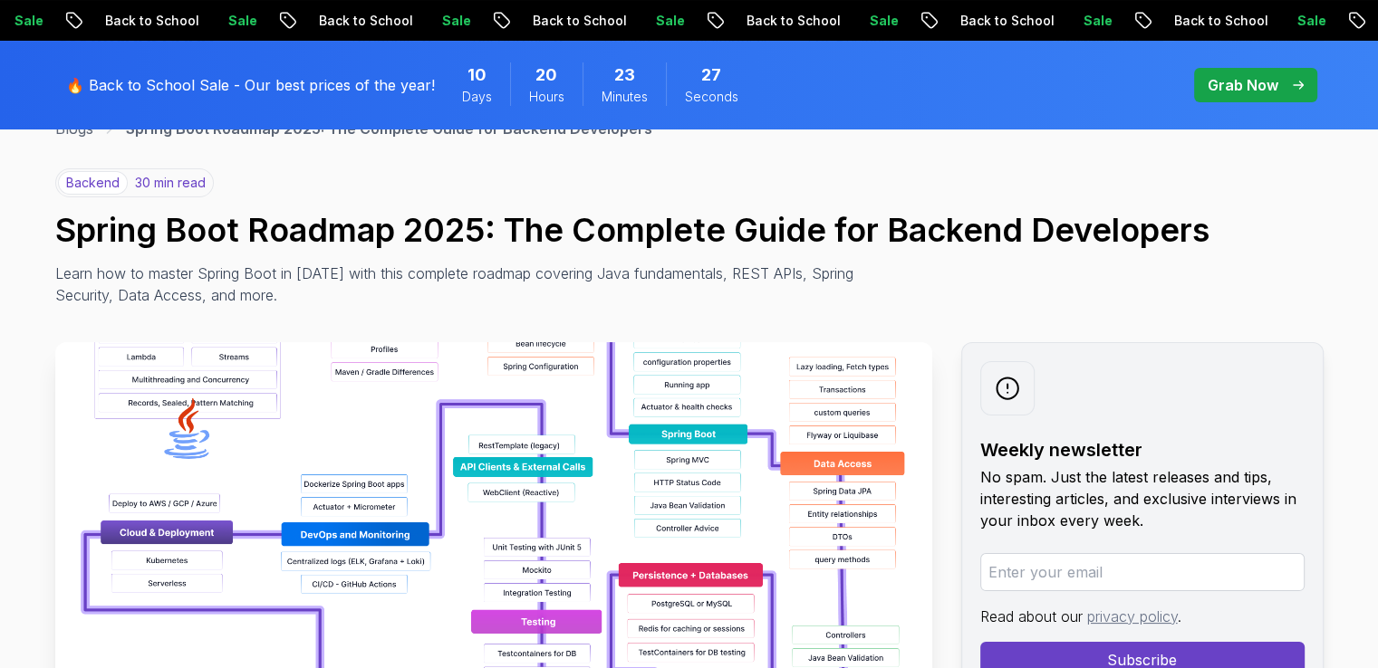
click at [447, 399] on img at bounding box center [493, 546] width 877 height 408
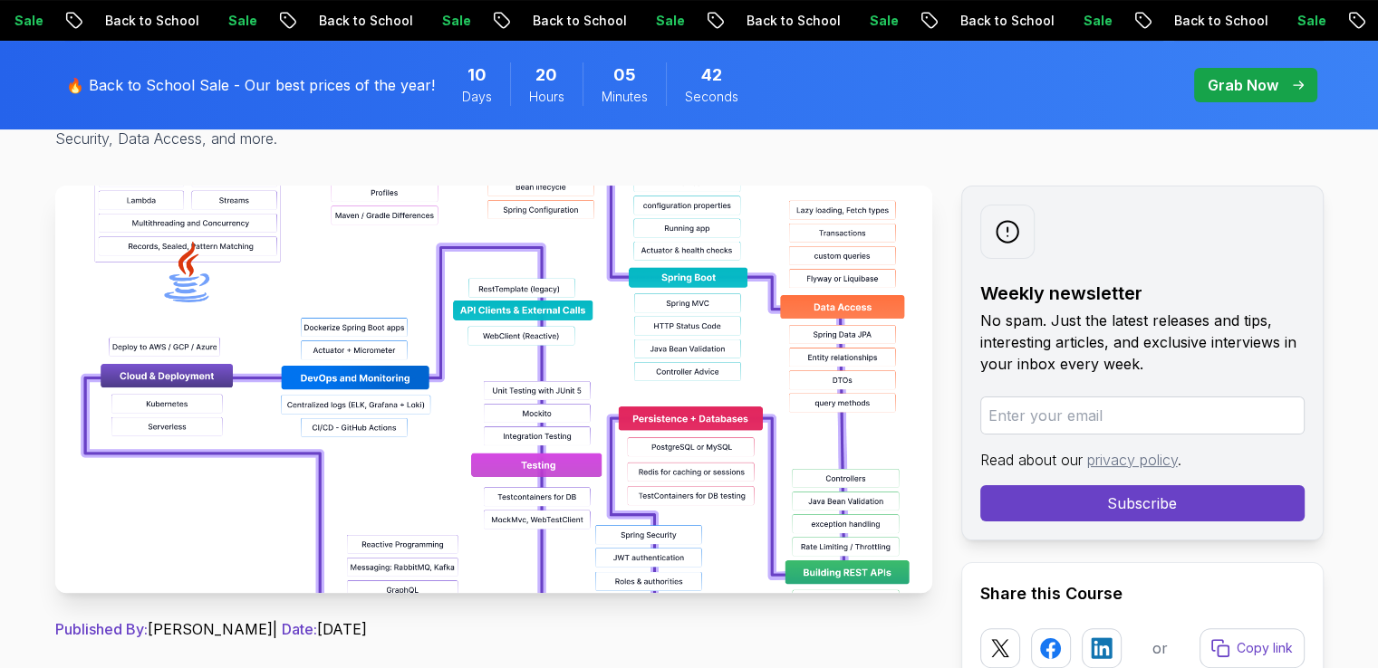
scroll to position [362, 0]
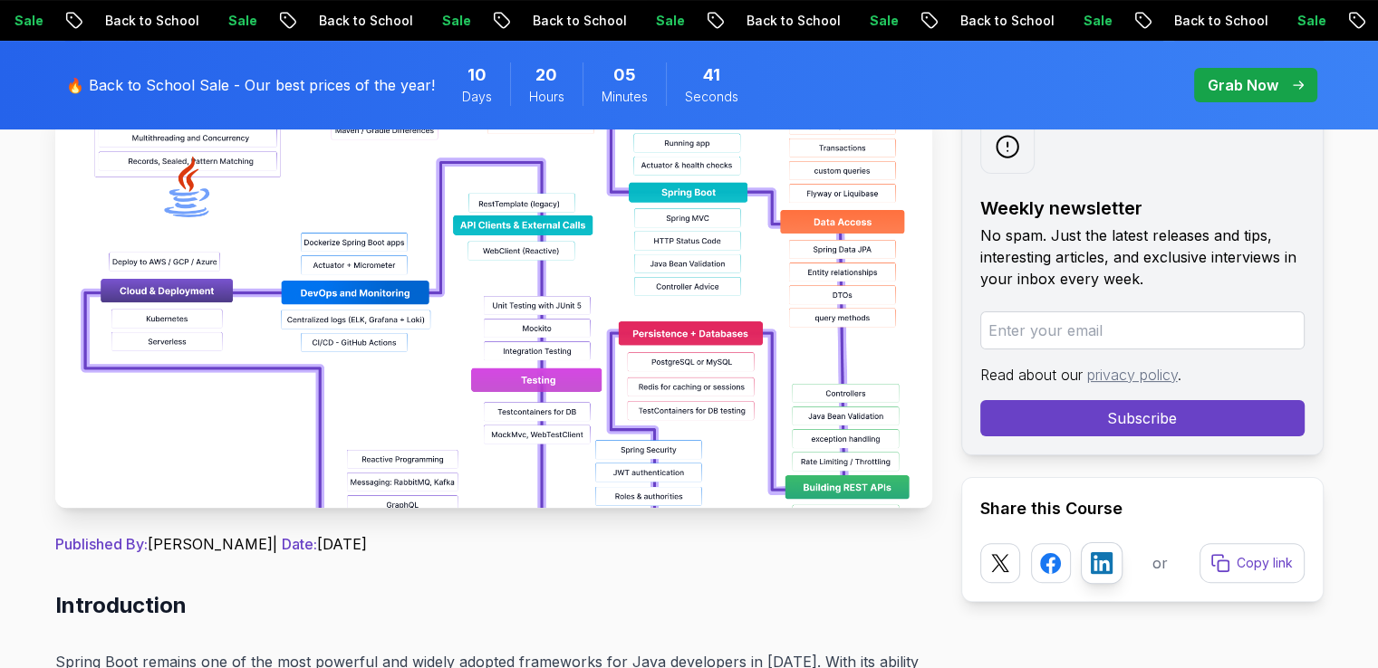
click at [1112, 564] on icon at bounding box center [1101, 563] width 23 height 23
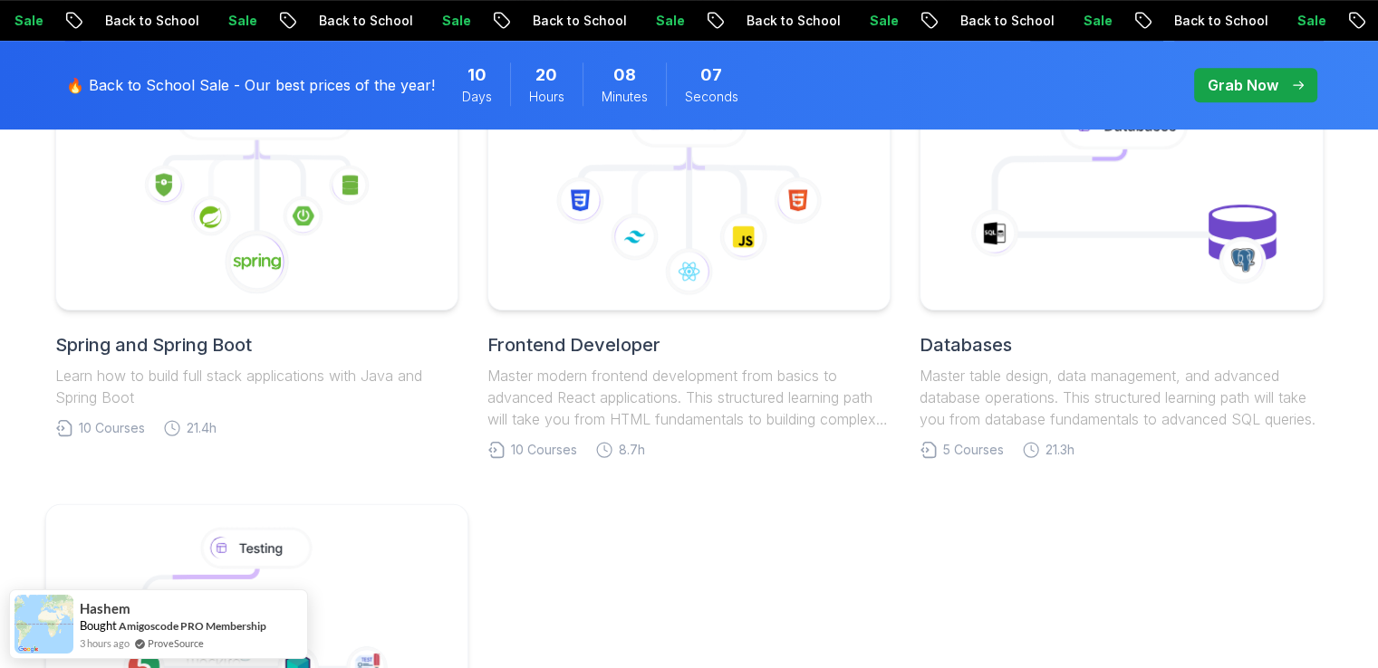
scroll to position [1207, 0]
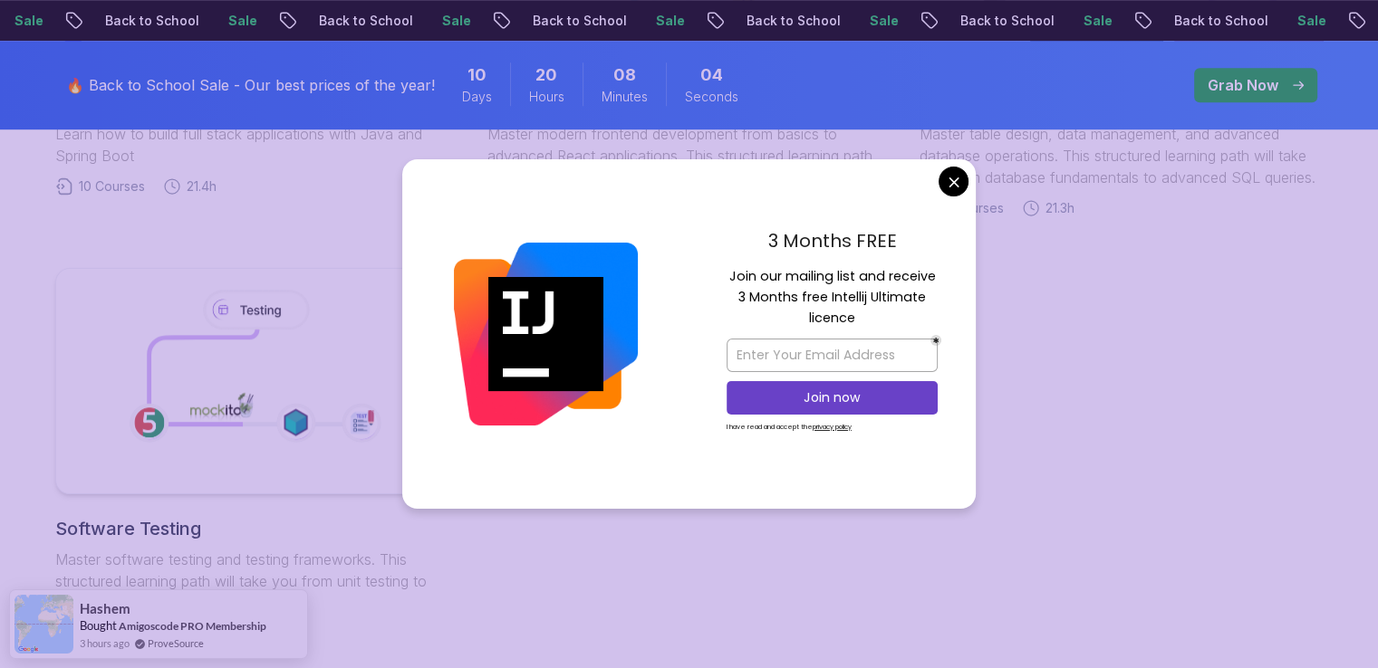
click at [959, 179] on body "× Sale Back to School Sale Back to School Sale Back to School Sale Back to Scho…" at bounding box center [689, 203] width 1378 height 2821
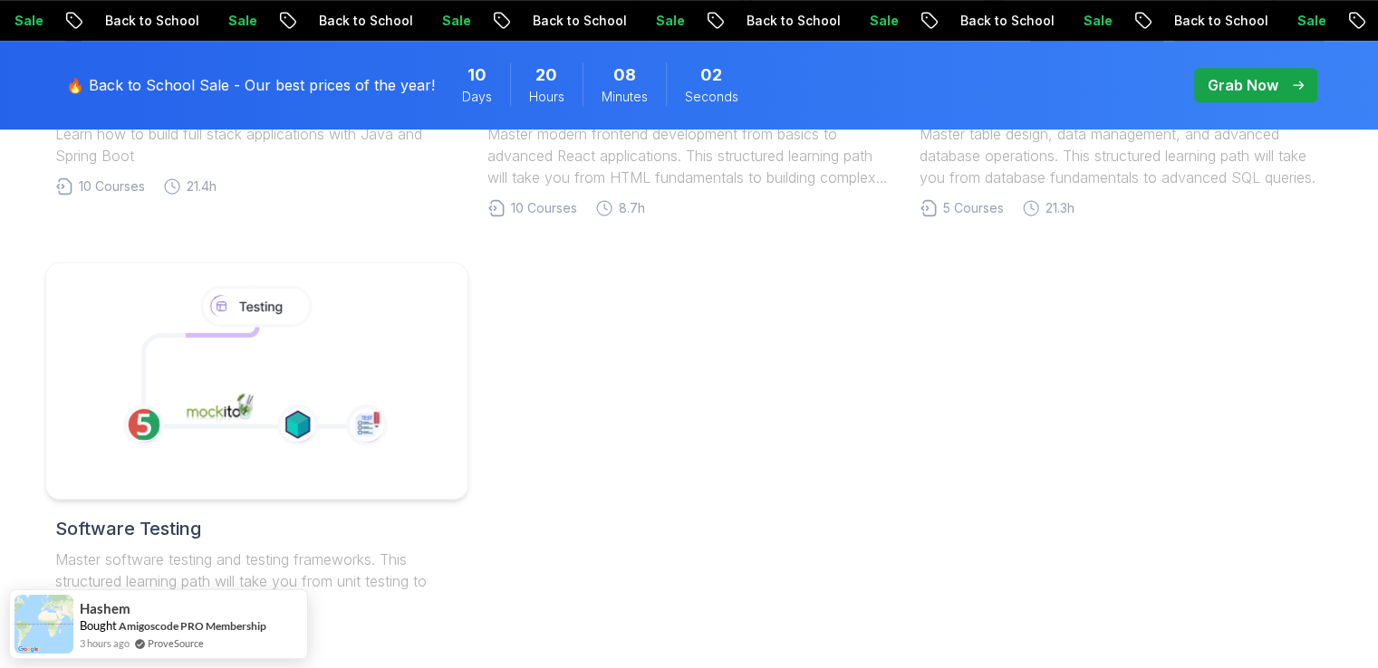
click at [332, 422] on icon at bounding box center [254, 377] width 222 height 100
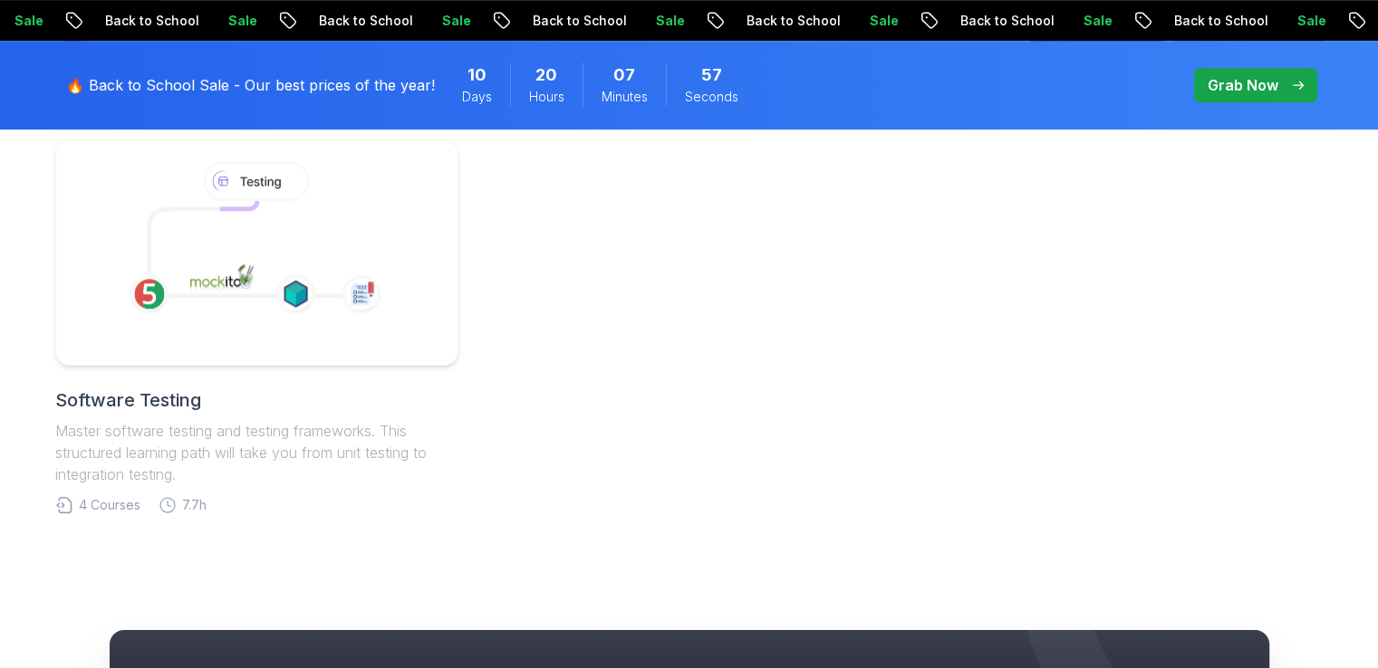
scroll to position [1570, 0]
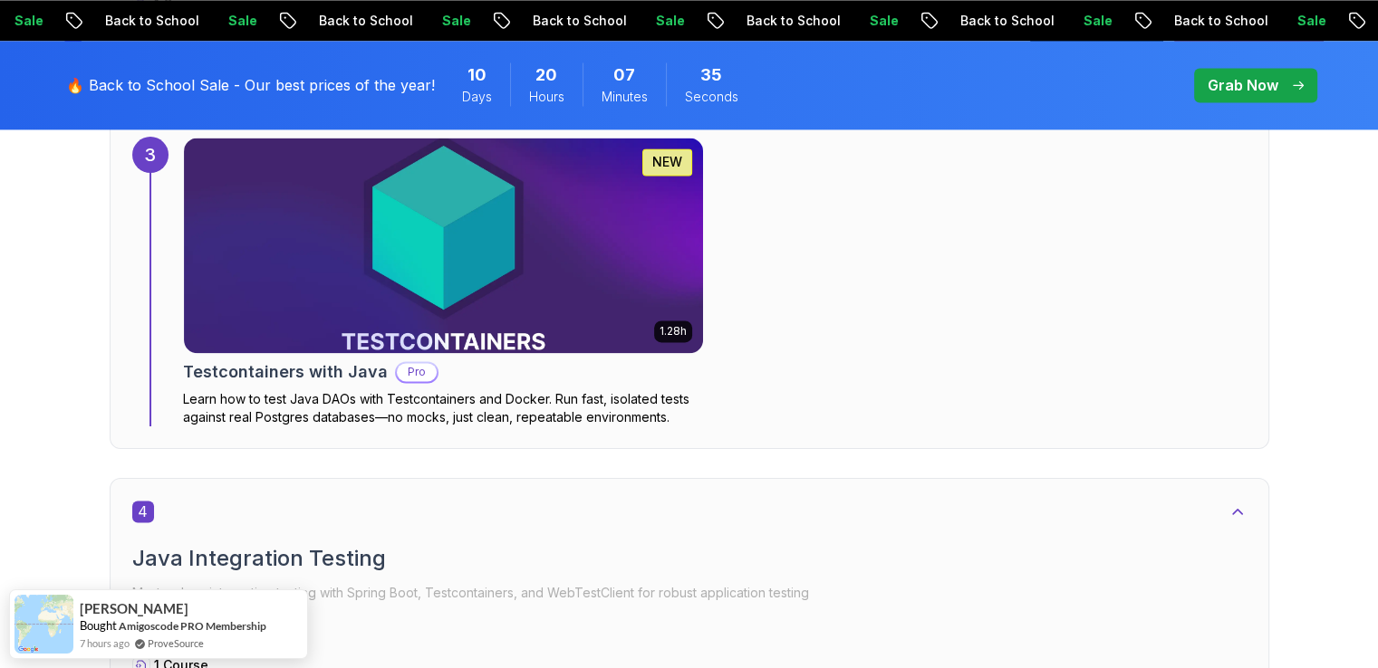
scroll to position [2777, 0]
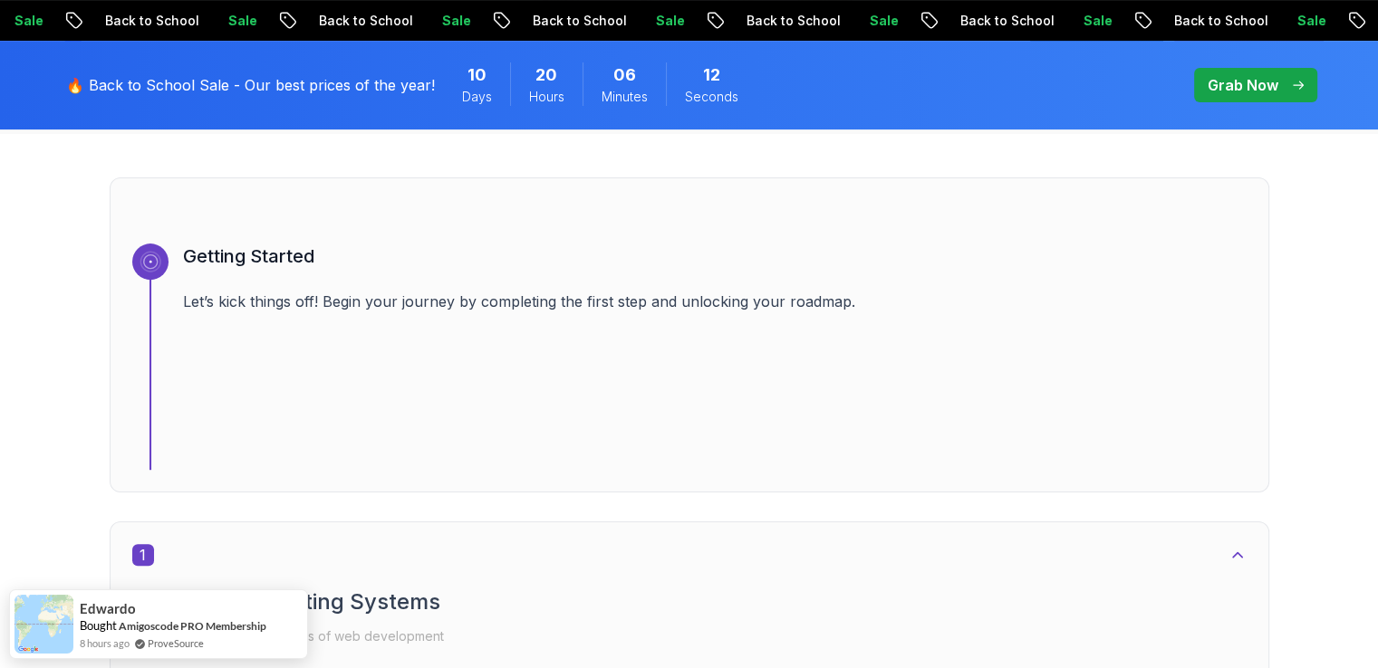
scroll to position [845, 0]
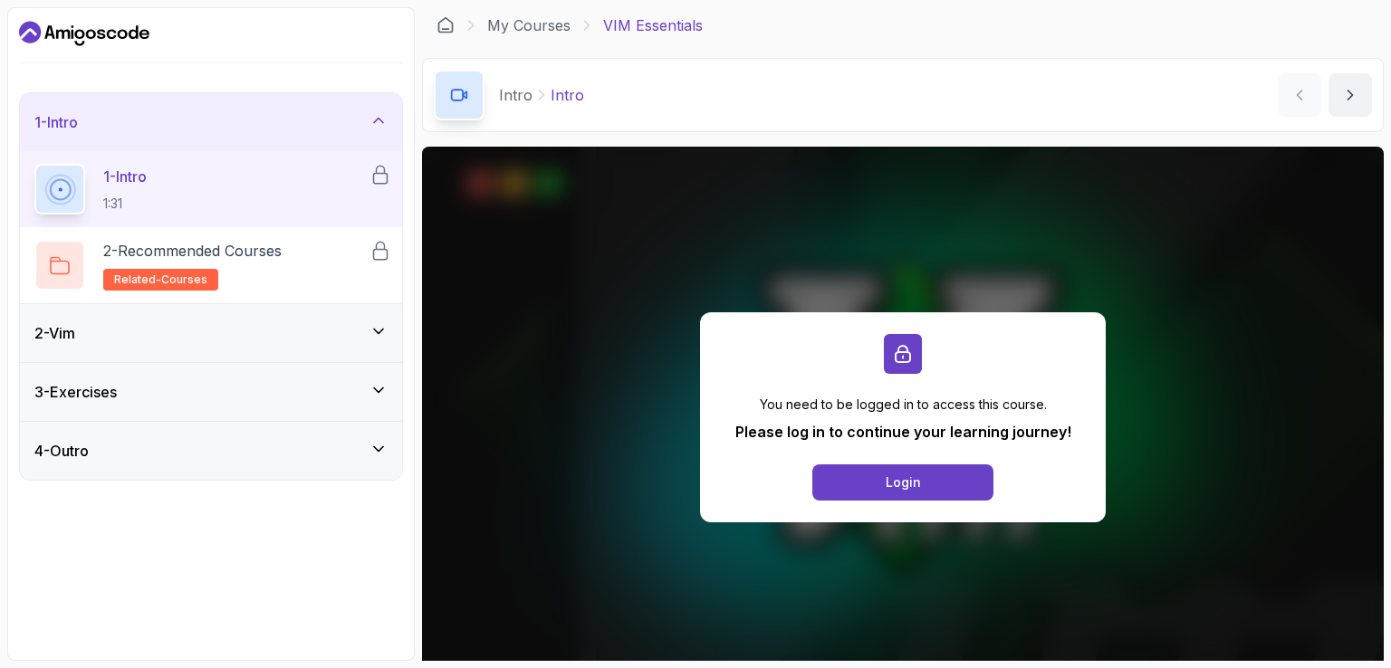
click at [390, 335] on div "2 - Vim" at bounding box center [211, 333] width 382 height 58
